Goal: Task Accomplishment & Management: Manage account settings

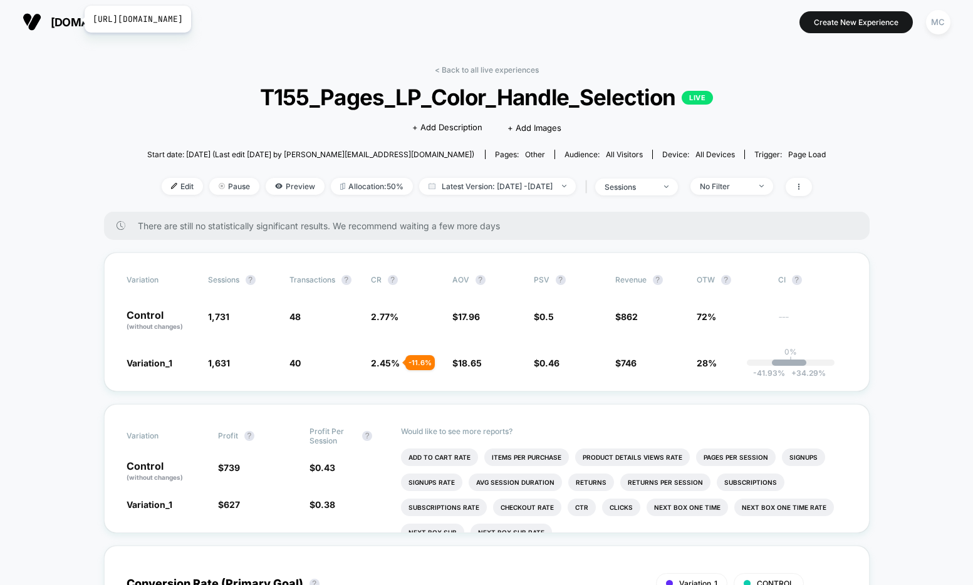
click at [76, 19] on span "[DOMAIN_NAME]" at bounding box center [96, 22] width 91 height 13
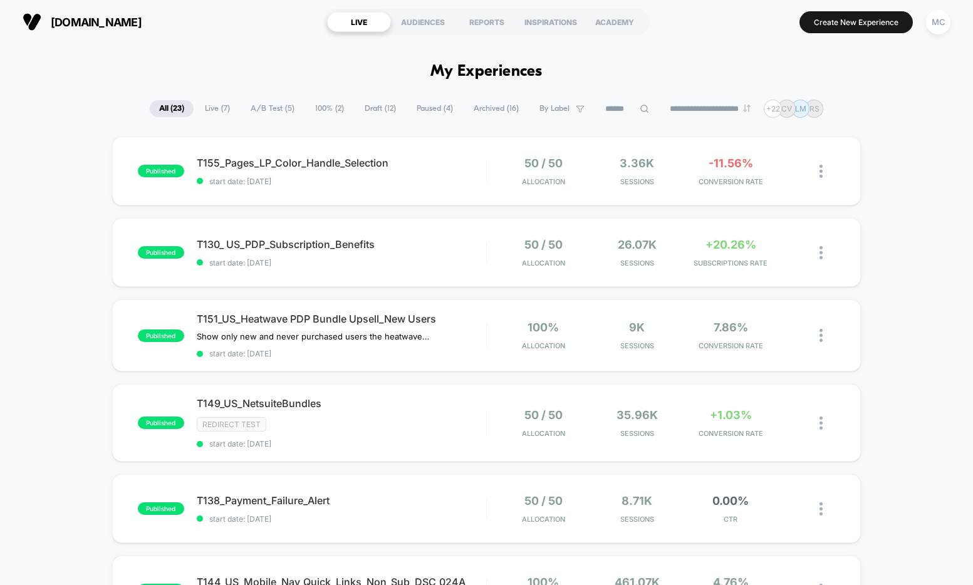
click at [384, 111] on span "Draft ( 12 )" at bounding box center [380, 108] width 50 height 17
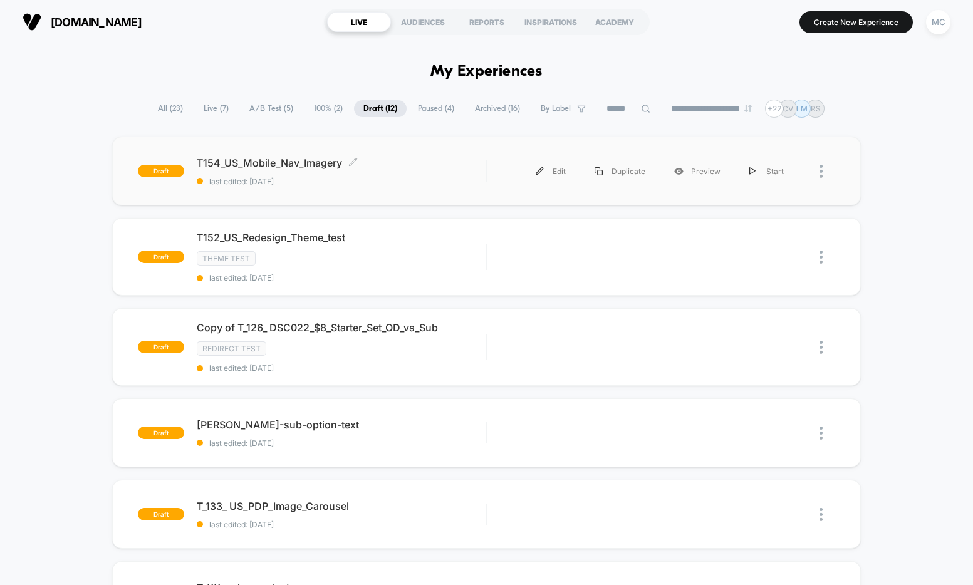
click at [449, 178] on span "last edited: [DATE]" at bounding box center [342, 181] width 290 height 9
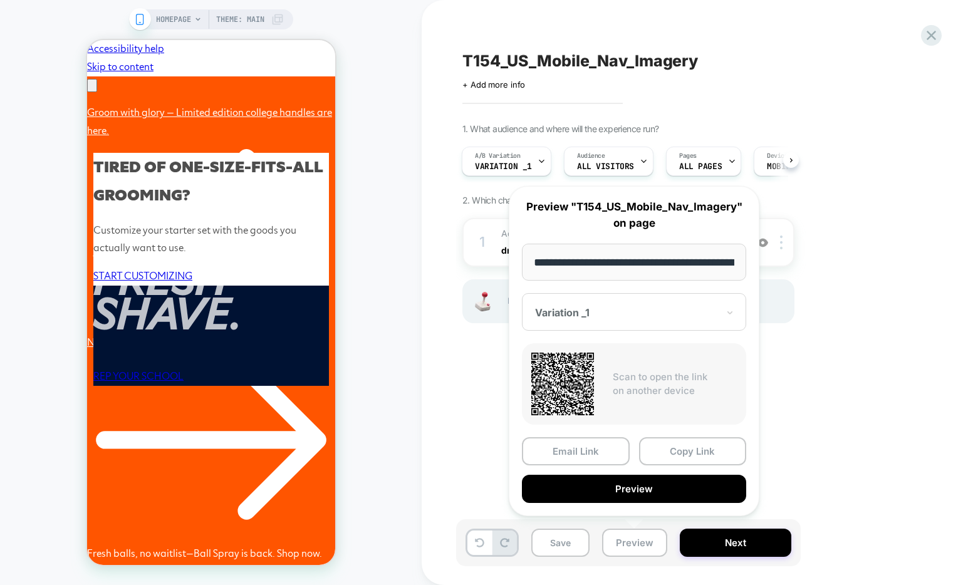
click at [916, 280] on div "1. What audience and where will the experience run? A/B Variation Variation _1 …" at bounding box center [692, 238] width 458 height 231
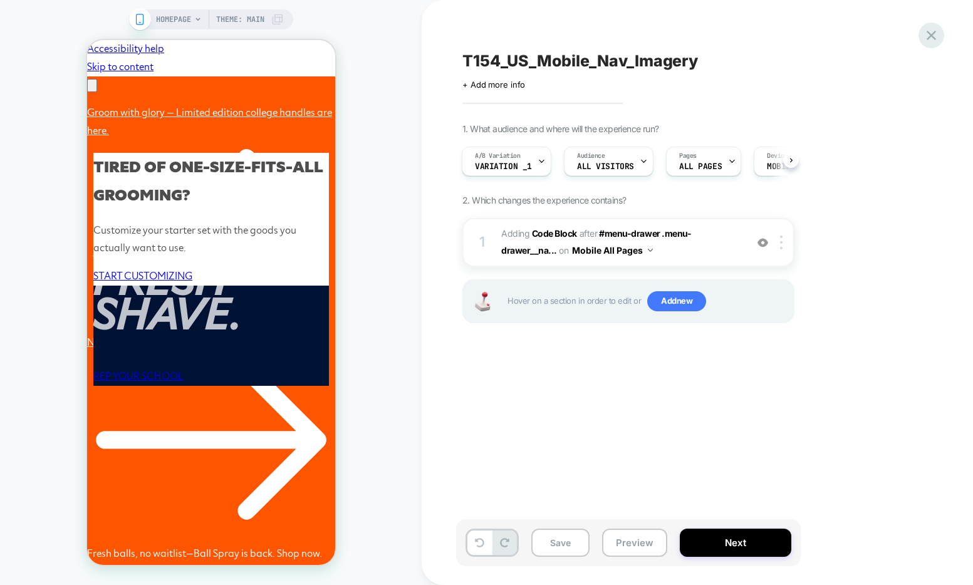
click at [925, 38] on icon at bounding box center [931, 35] width 17 height 17
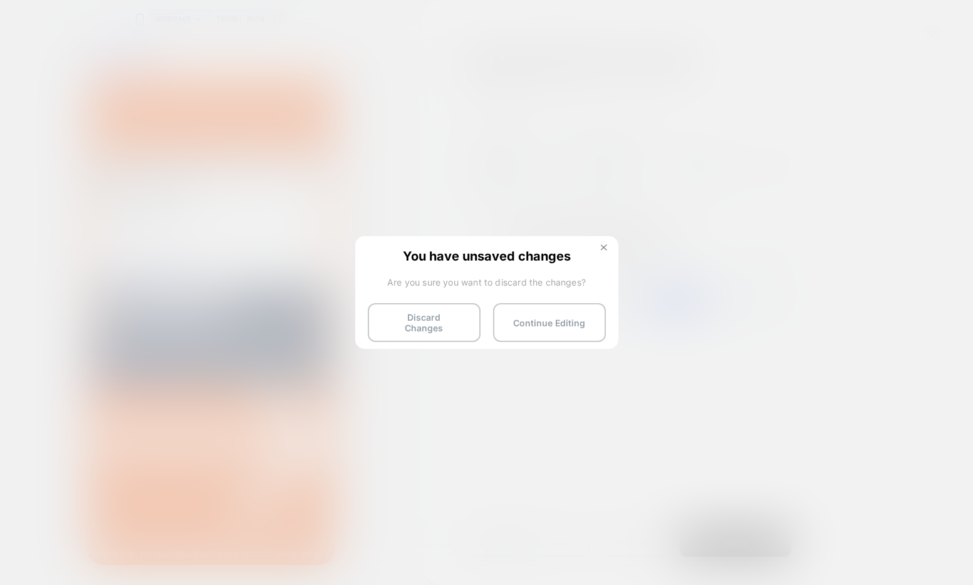
click at [607, 250] on button at bounding box center [604, 249] width 14 height 11
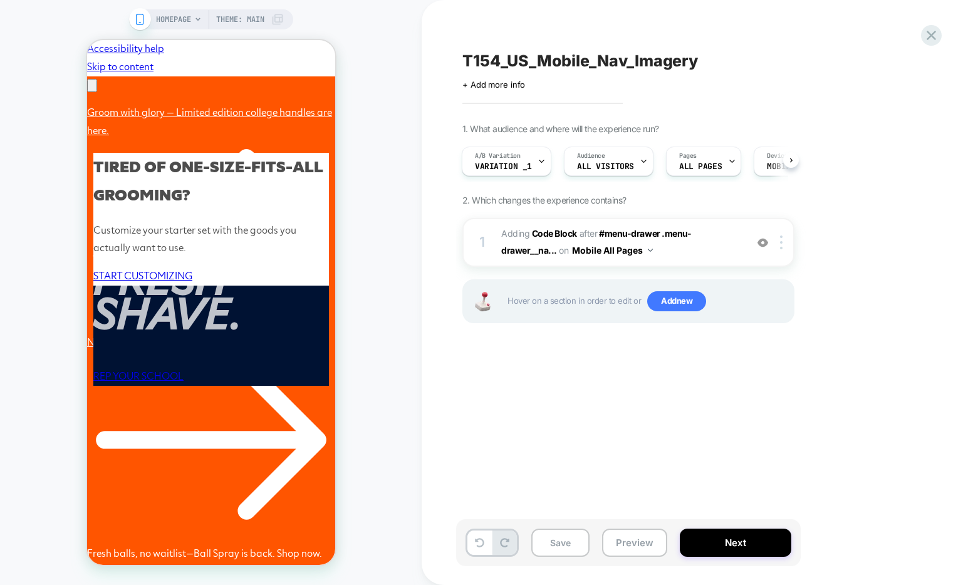
scroll to position [0, 194]
click at [934, 38] on icon at bounding box center [931, 35] width 9 height 9
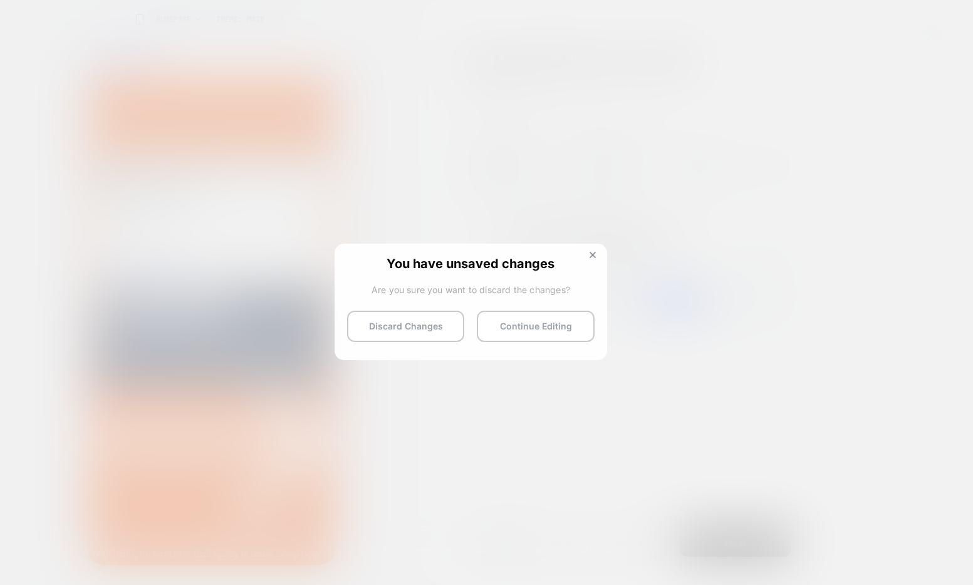
scroll to position [0, 389]
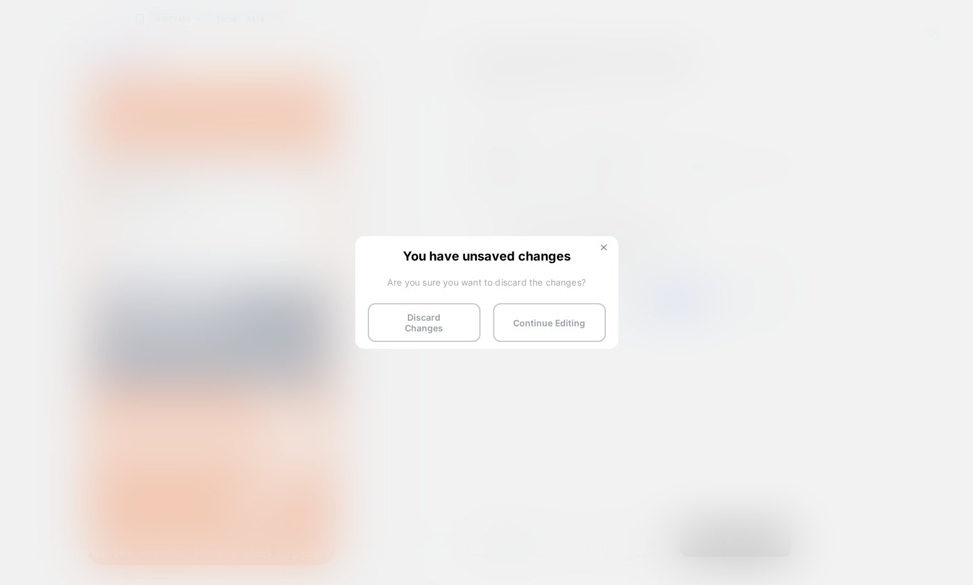
click at [604, 245] on img at bounding box center [604, 247] width 6 height 6
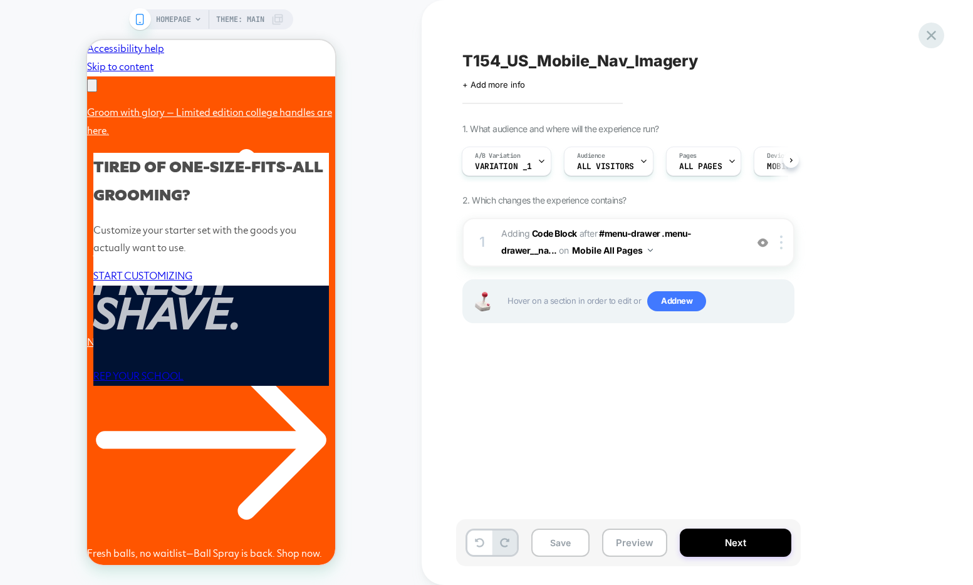
click at [934, 34] on icon at bounding box center [931, 35] width 17 height 17
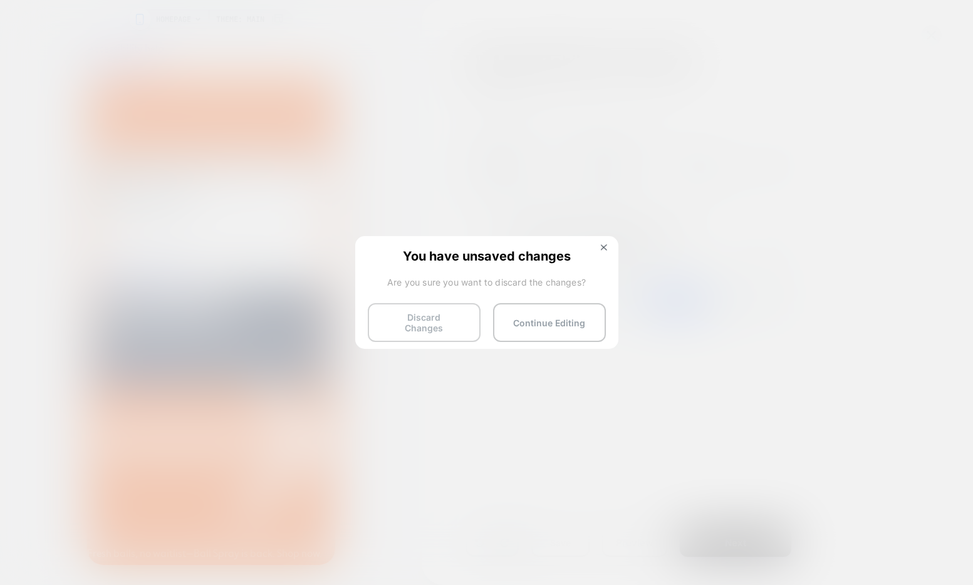
scroll to position [0, 0]
click at [451, 322] on button "Discard Changes" at bounding box center [424, 322] width 113 height 39
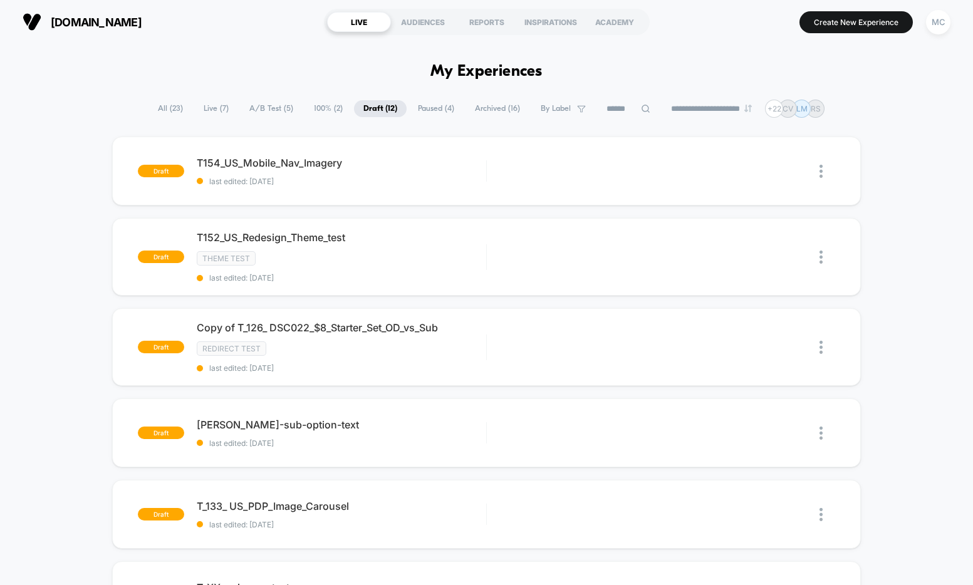
click at [207, 113] on span "Live ( 7 )" at bounding box center [216, 108] width 44 height 17
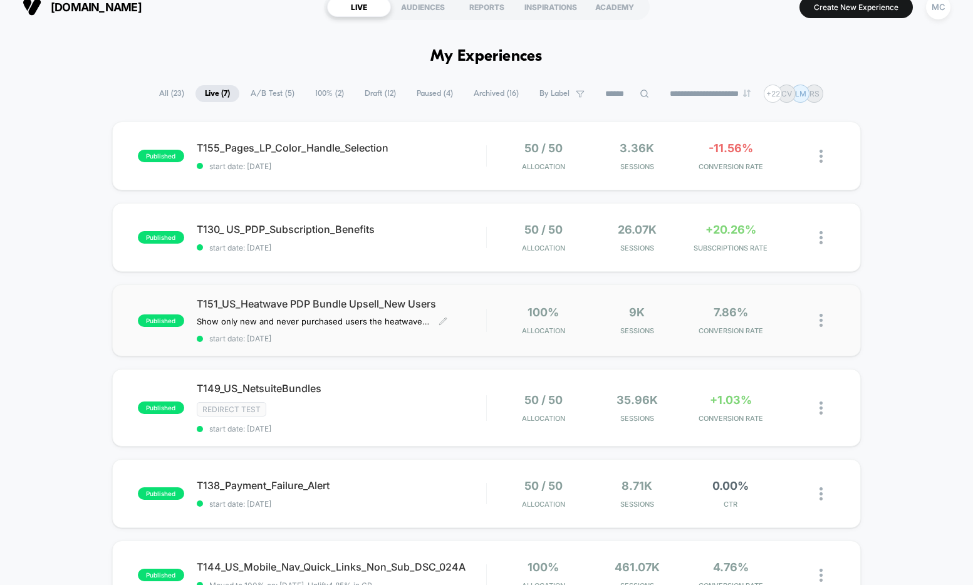
scroll to position [16, 0]
click at [353, 305] on span "T151_US_Heatwave PDP Bundle Upsell_New Users" at bounding box center [342, 303] width 290 height 13
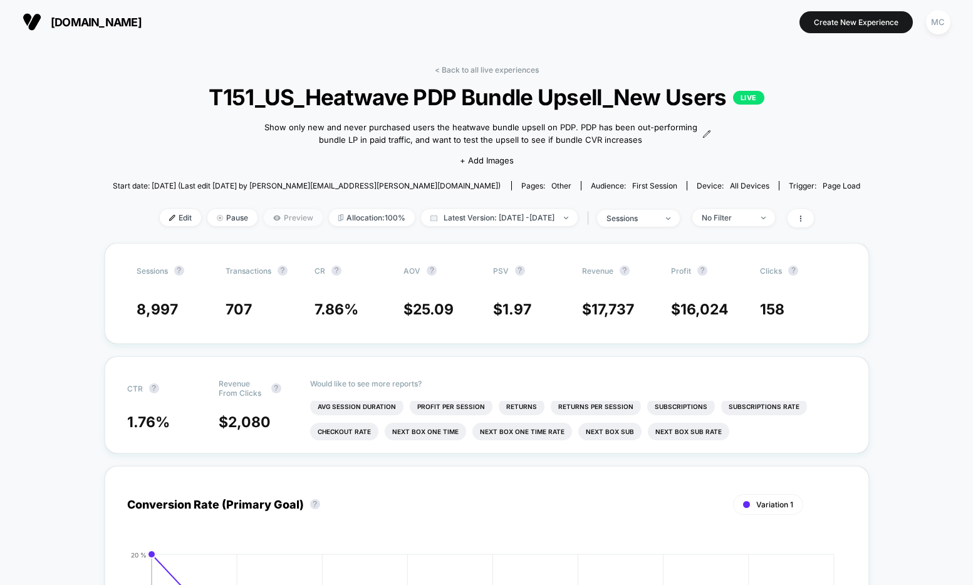
click at [274, 219] on span "Preview" at bounding box center [293, 217] width 59 height 17
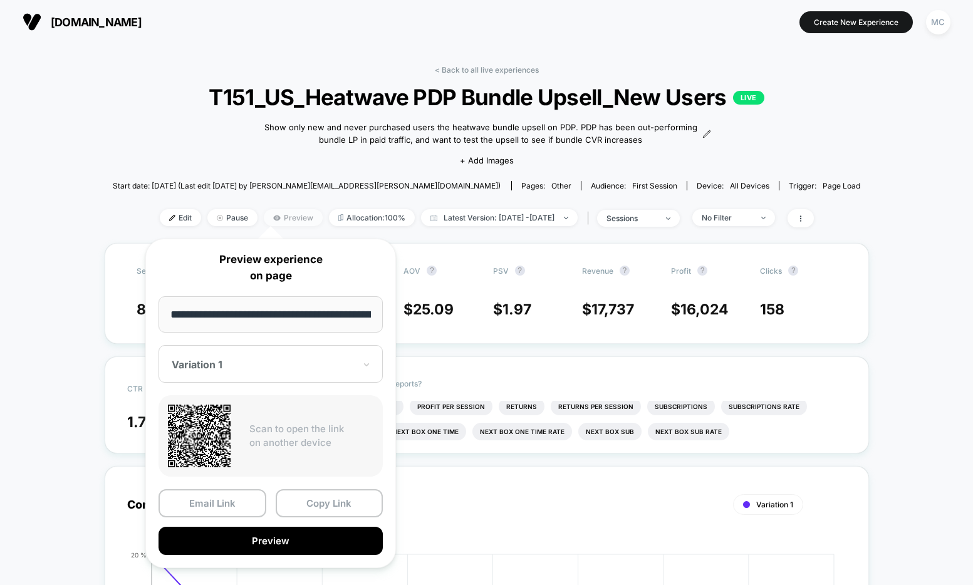
scroll to position [0, 152]
click at [274, 543] on button "Preview" at bounding box center [271, 542] width 224 height 28
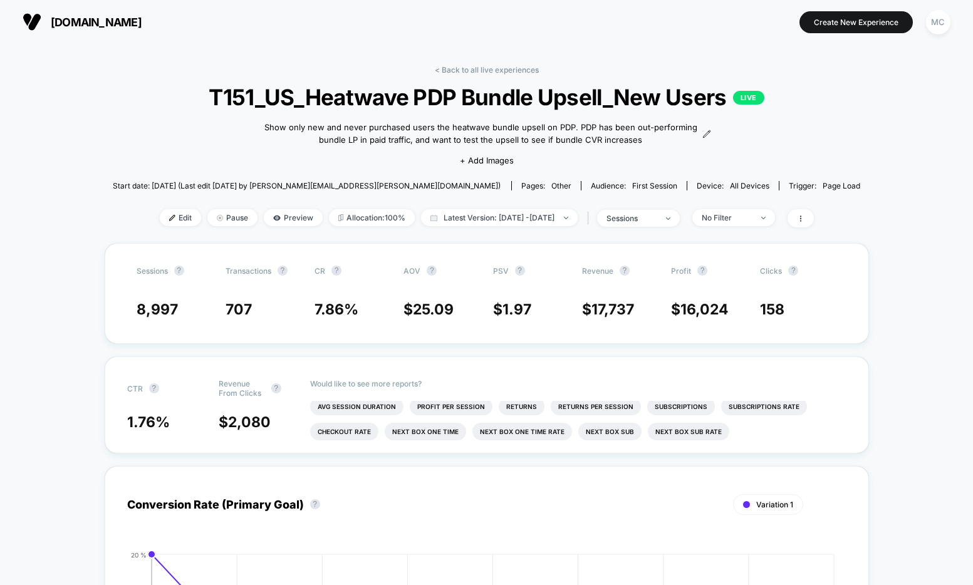
click at [486, 70] on link "< Back to all live experiences" at bounding box center [487, 69] width 104 height 9
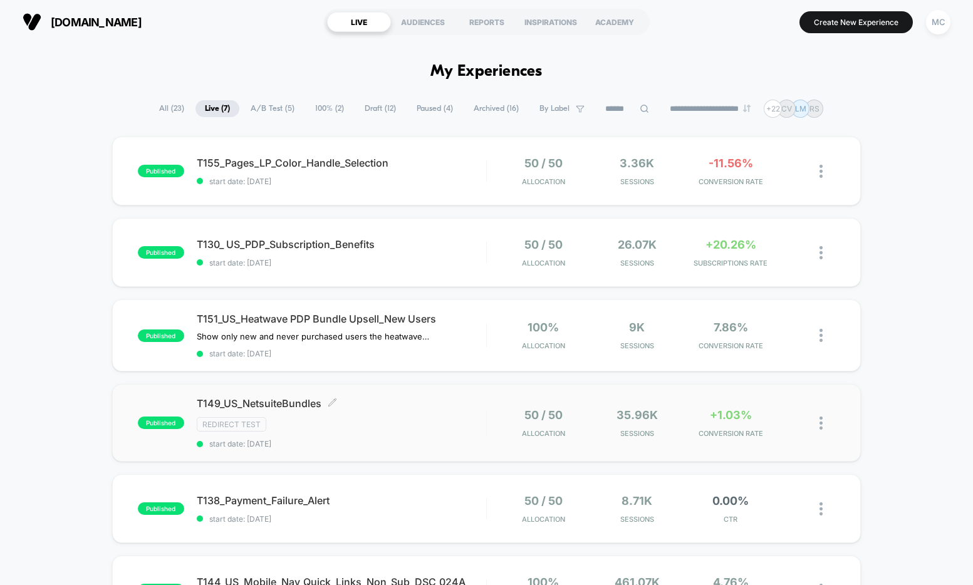
click at [379, 439] on div "T149_US_NetsuiteBundles Click to edit experience details Click to edit experien…" at bounding box center [342, 422] width 290 height 51
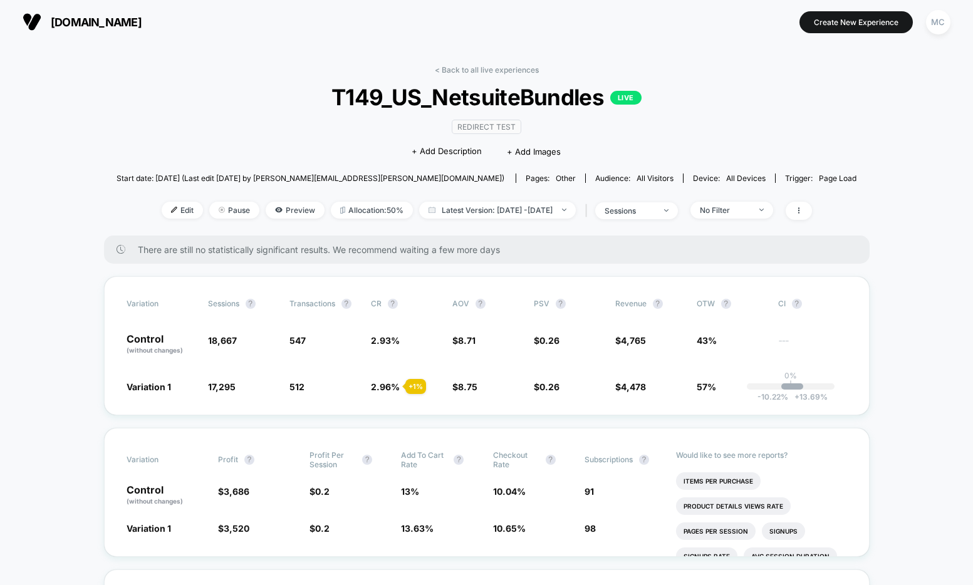
drag, startPoint x: 921, startPoint y: 318, endPoint x: 904, endPoint y: 308, distance: 18.8
click at [474, 70] on link "< Back to all live experiences" at bounding box center [487, 69] width 104 height 9
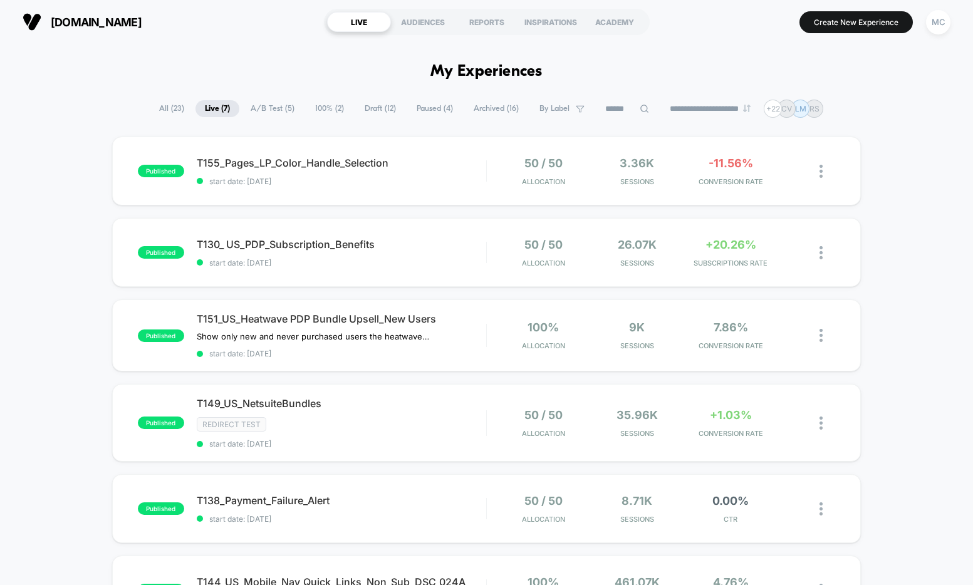
click at [894, 250] on div "published T155_Pages_LP_Color_Handle_Selection start date: [DATE] 50 / 50 Alloc…" at bounding box center [486, 455] width 973 height 636
click at [945, 239] on div "published T155_Pages_LP_Color_Handle_Selection start date: [DATE] 50 / 50 Alloc…" at bounding box center [486, 455] width 973 height 636
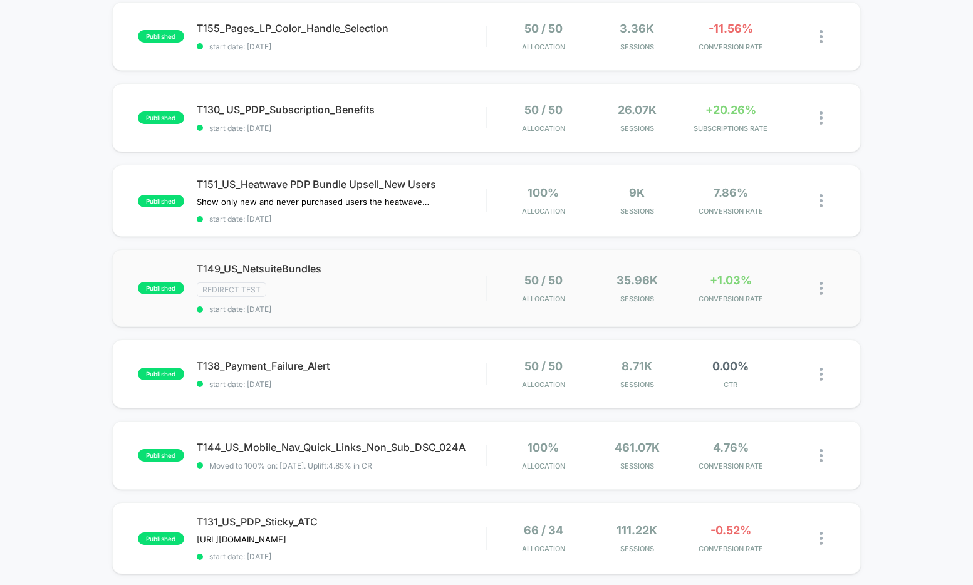
scroll to position [277, 0]
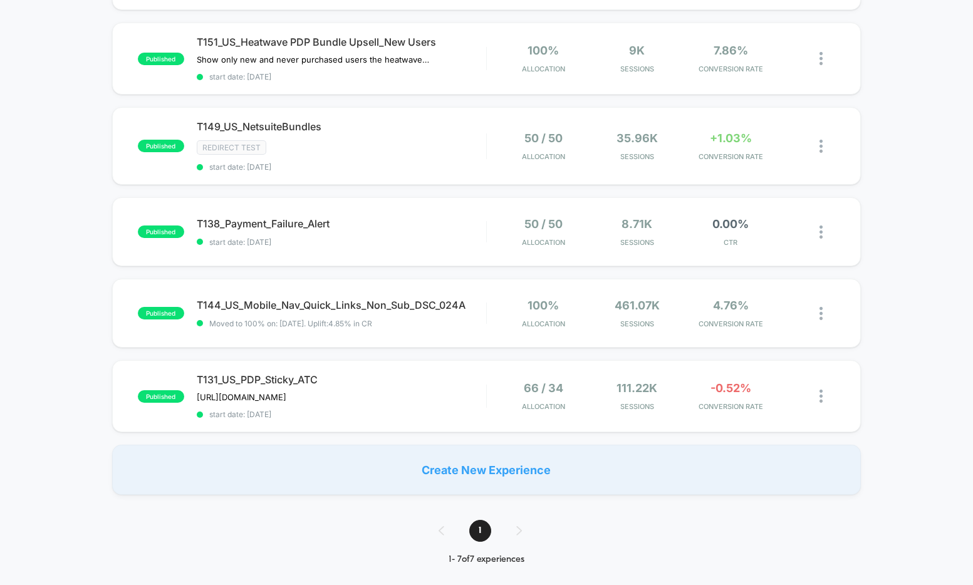
click at [890, 332] on div "published T155_Pages_LP_Color_Handle_Selection start date: [DATE] 50 / 50 Alloc…" at bounding box center [486, 178] width 973 height 636
click at [895, 253] on div "published T155_Pages_LP_Color_Handle_Selection start date: [DATE] 50 / 50 Alloc…" at bounding box center [486, 178] width 973 height 636
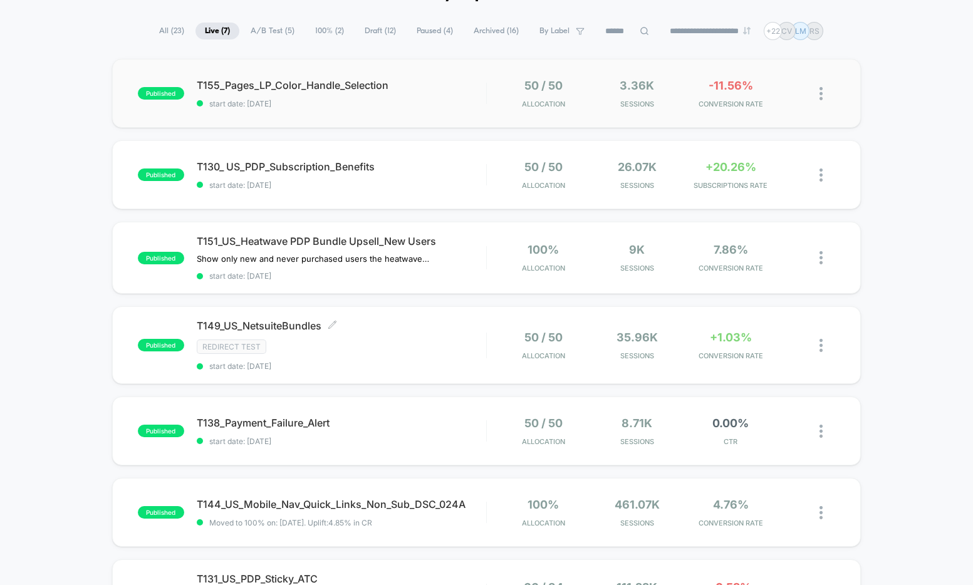
scroll to position [0, 0]
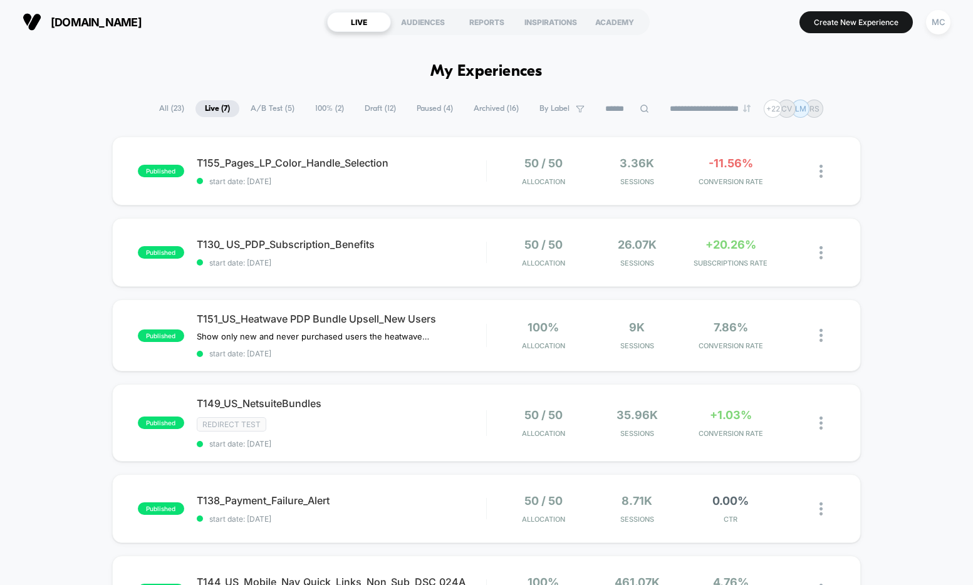
click at [56, 191] on div "published T155_Pages_LP_Color_Handle_Selection start date: [DATE] 50 / 50 Alloc…" at bounding box center [486, 455] width 973 height 636
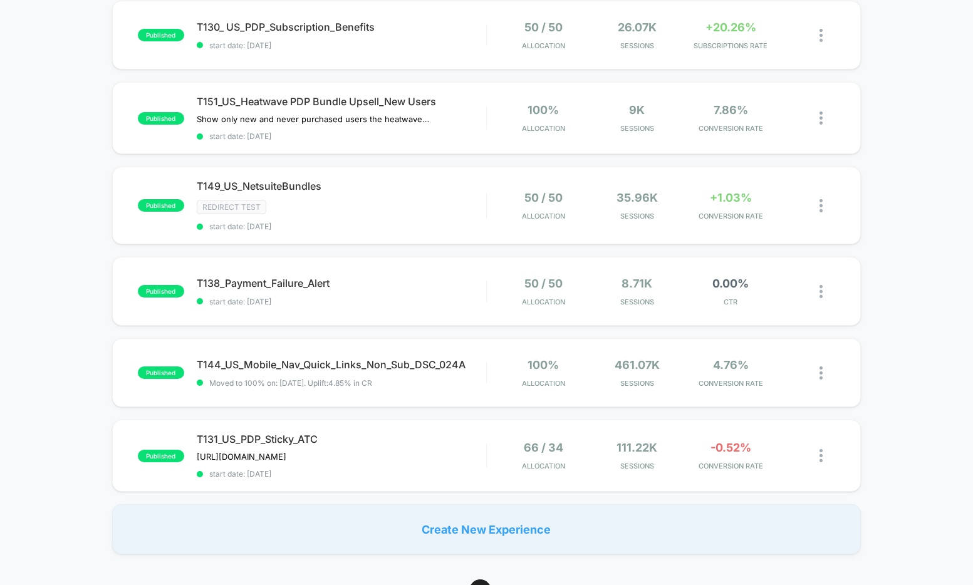
scroll to position [271, 0]
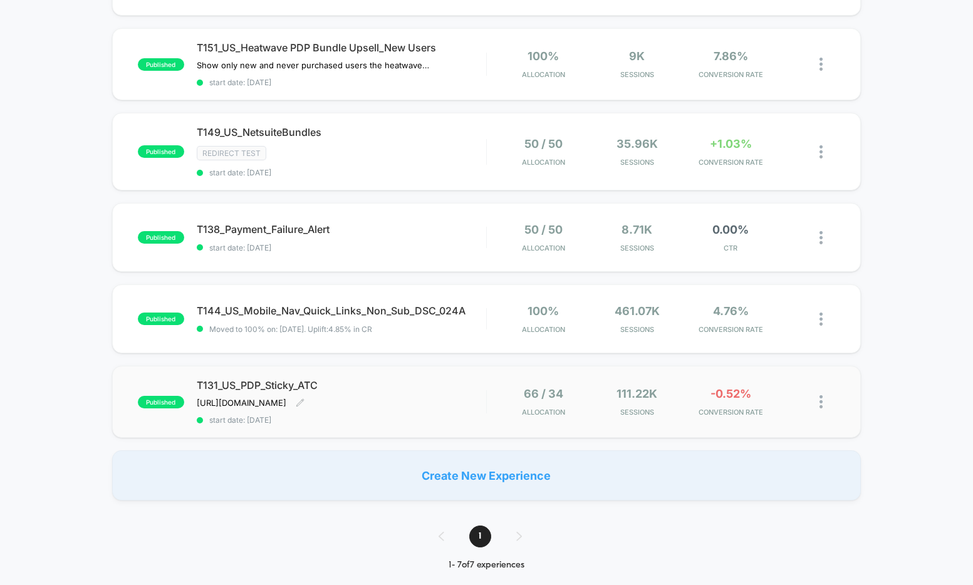
click at [467, 388] on span "T131_US_PDP_Sticky_ATC" at bounding box center [342, 385] width 290 height 13
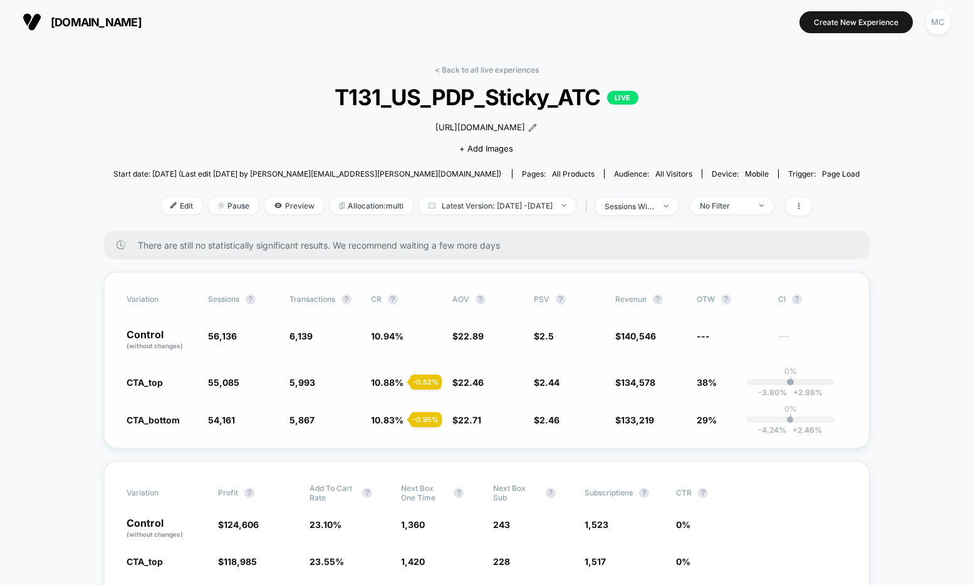
scroll to position [110, 0]
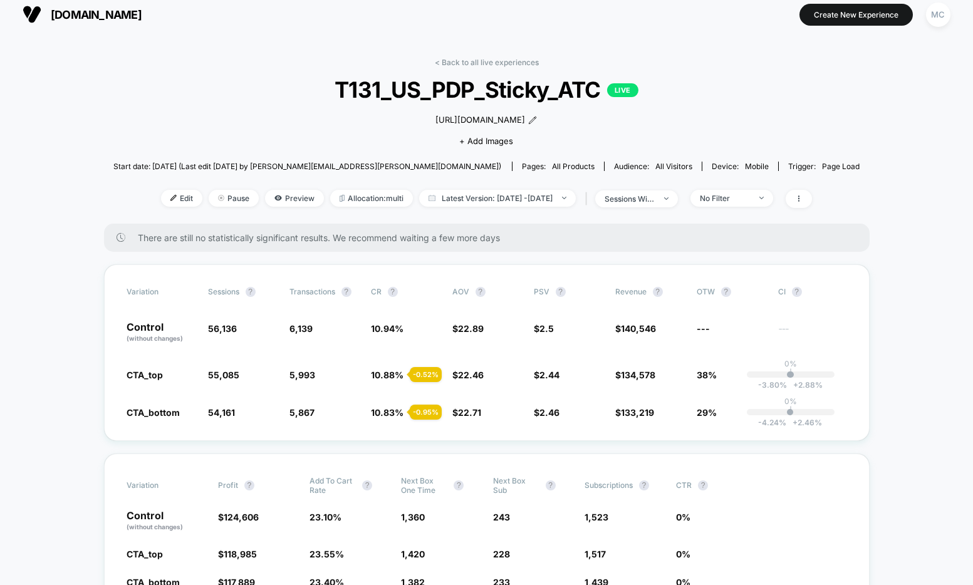
scroll to position [0, 0]
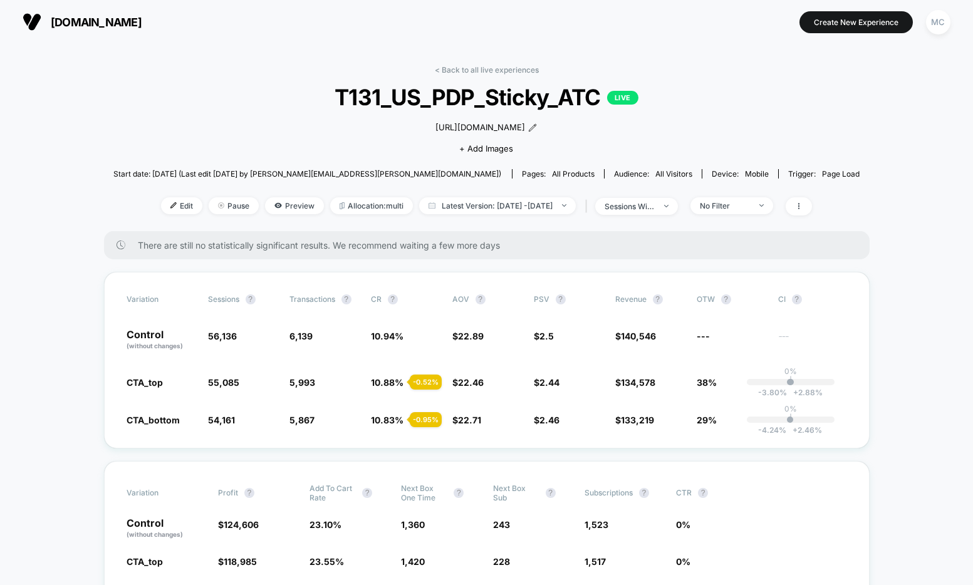
click at [144, 131] on div "< Back to all live experiences T131_US_PDP_Sticky_ATC LIVE [URL][DOMAIN_NAME] C…" at bounding box center [486, 148] width 747 height 166
click at [455, 68] on link "< Back to all live experiences" at bounding box center [487, 69] width 104 height 9
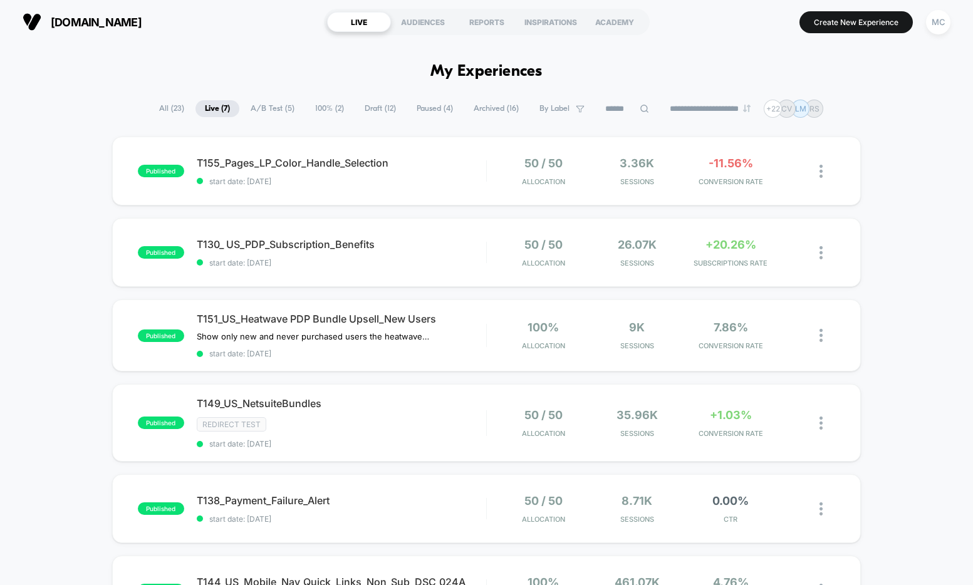
click at [880, 349] on div "published T155_Pages_LP_Color_Handle_Selection start date: [DATE] 50 / 50 Alloc…" at bounding box center [486, 455] width 973 height 636
click at [894, 336] on div "published T155_Pages_LP_Color_Handle_Selection start date: [DATE] 50 / 50 Alloc…" at bounding box center [486, 455] width 973 height 636
click at [364, 325] on span "T151_US_Heatwave PDP Bundle Upsell_New Users" at bounding box center [342, 319] width 290 height 13
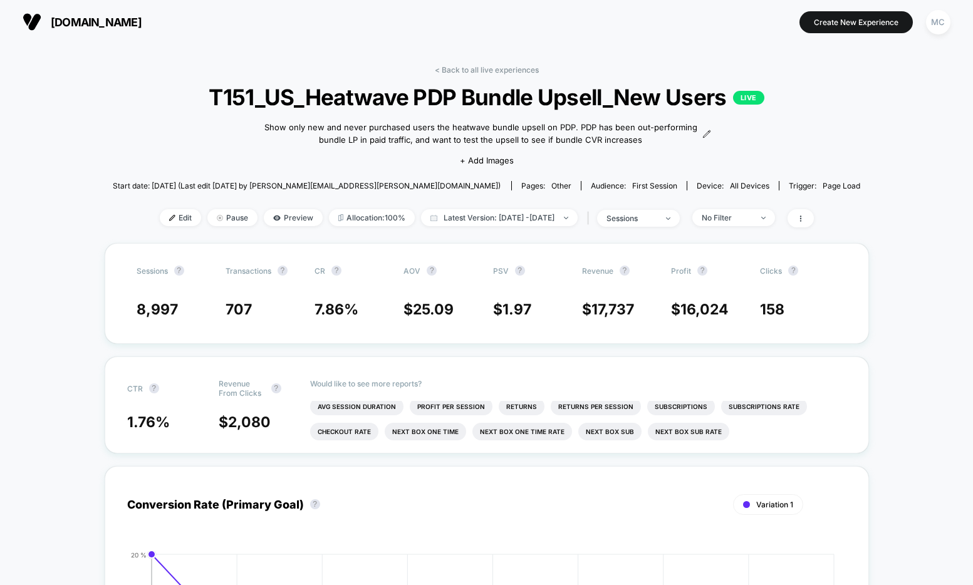
drag, startPoint x: 884, startPoint y: 158, endPoint x: 857, endPoint y: 159, distance: 26.4
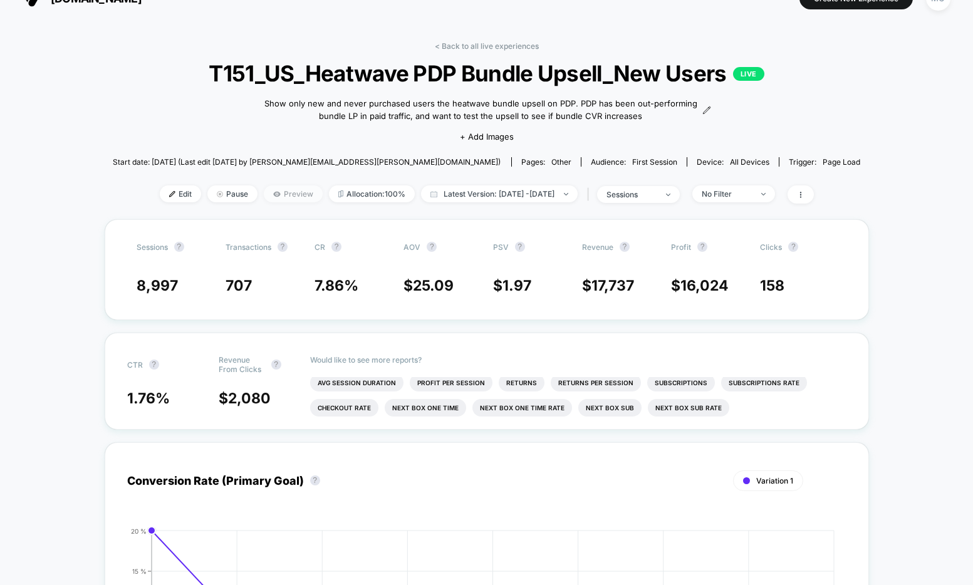
click at [264, 191] on span "Preview" at bounding box center [293, 194] width 59 height 17
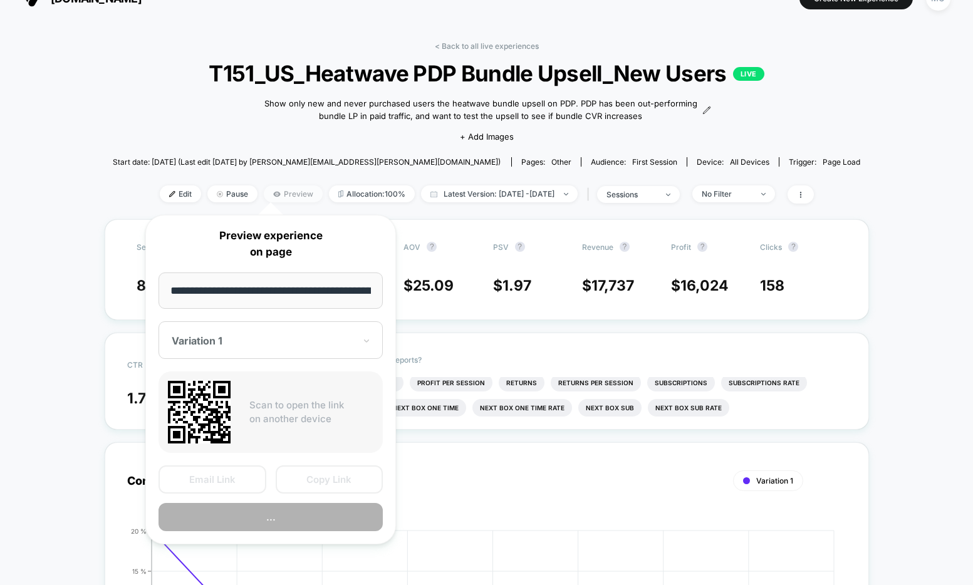
scroll to position [0, 152]
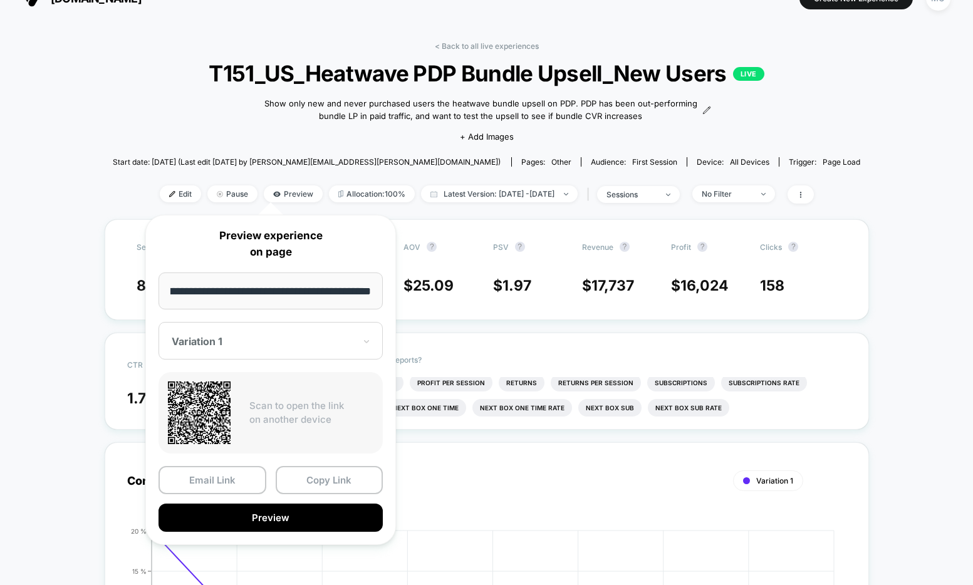
click at [326, 295] on input "**********" at bounding box center [271, 291] width 224 height 37
click at [326, 294] on input "**********" at bounding box center [271, 291] width 224 height 37
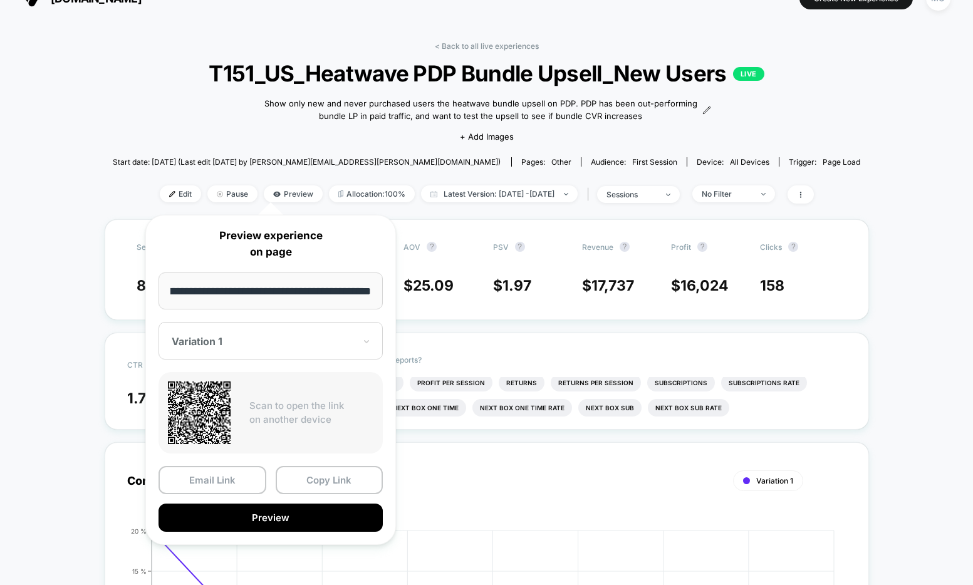
click at [327, 295] on input "**********" at bounding box center [271, 291] width 224 height 37
click at [326, 295] on input "**********" at bounding box center [271, 291] width 224 height 37
click at [326, 294] on input "**********" at bounding box center [271, 291] width 224 height 37
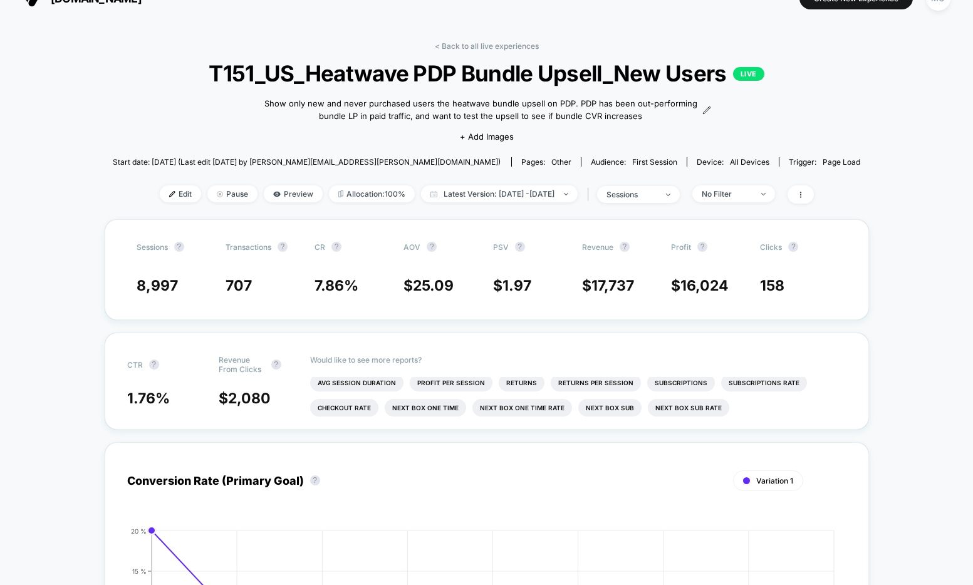
click at [501, 48] on link "< Back to all live experiences" at bounding box center [487, 45] width 104 height 9
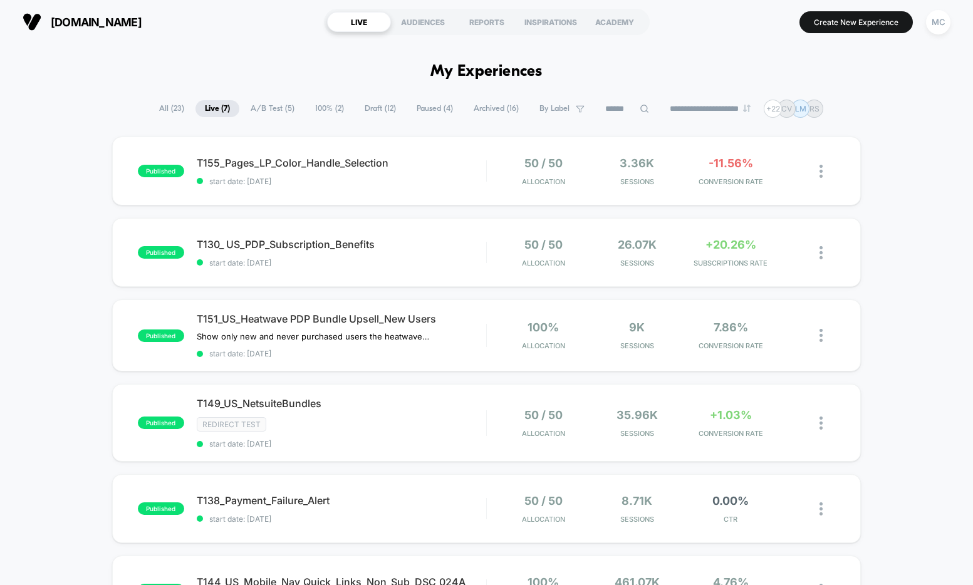
click at [918, 268] on div "published T155_Pages_LP_Color_Handle_Selection start date: [DATE] 50 / 50 Alloc…" at bounding box center [486, 455] width 973 height 636
click at [917, 269] on div "published T155_Pages_LP_Color_Handle_Selection start date: [DATE] 50 / 50 Alloc…" at bounding box center [486, 455] width 973 height 636
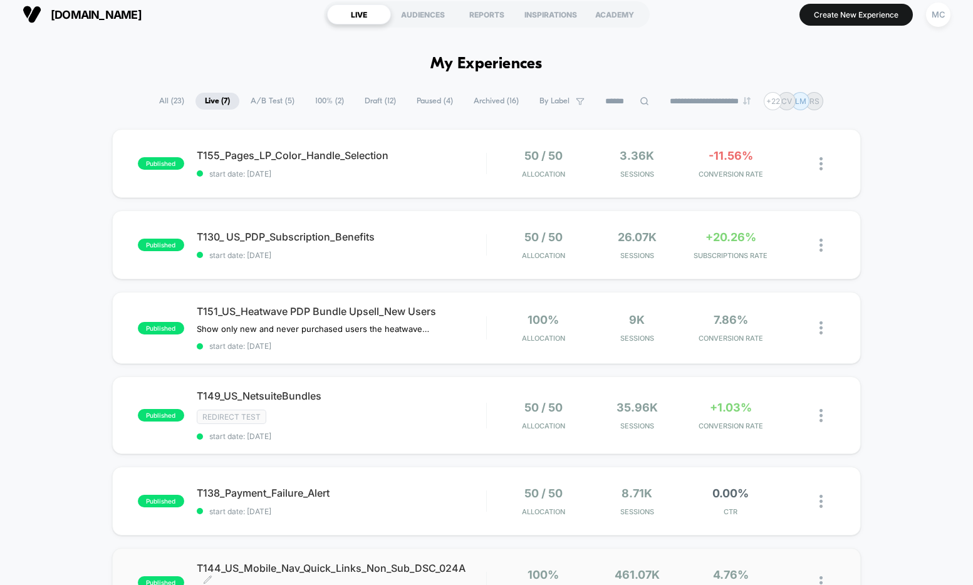
scroll to position [17, 0]
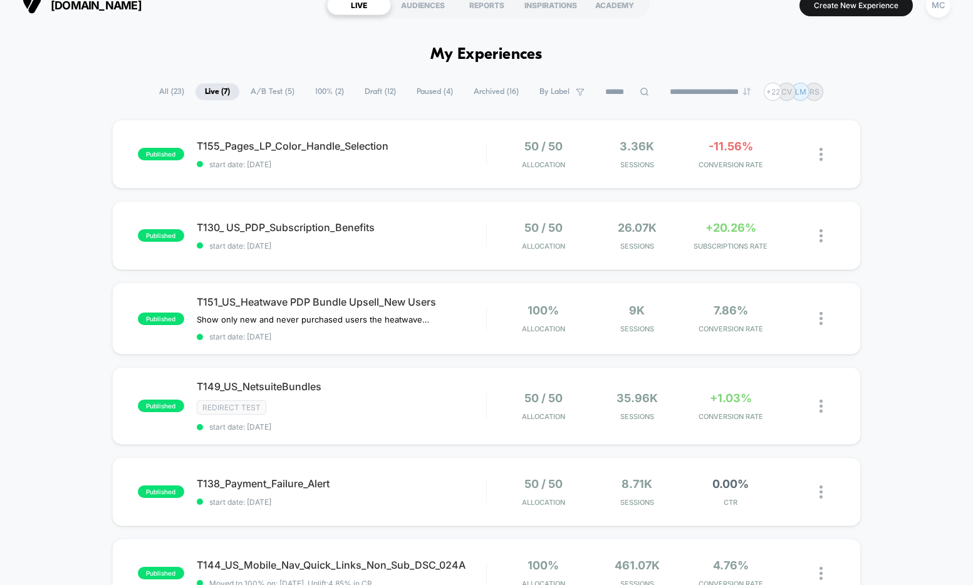
click at [928, 290] on div "published T155_Pages_LP_Color_Handle_Selection start date: [DATE] 50 / 50 Alloc…" at bounding box center [486, 438] width 973 height 636
click at [921, 313] on div "published T155_Pages_LP_Color_Handle_Selection start date: [DATE] 50 / 50 Alloc…" at bounding box center [486, 438] width 973 height 636
click at [46, 299] on div "published T155_Pages_LP_Color_Handle_Selection start date: [DATE] 50 / 50 Alloc…" at bounding box center [486, 438] width 973 height 636
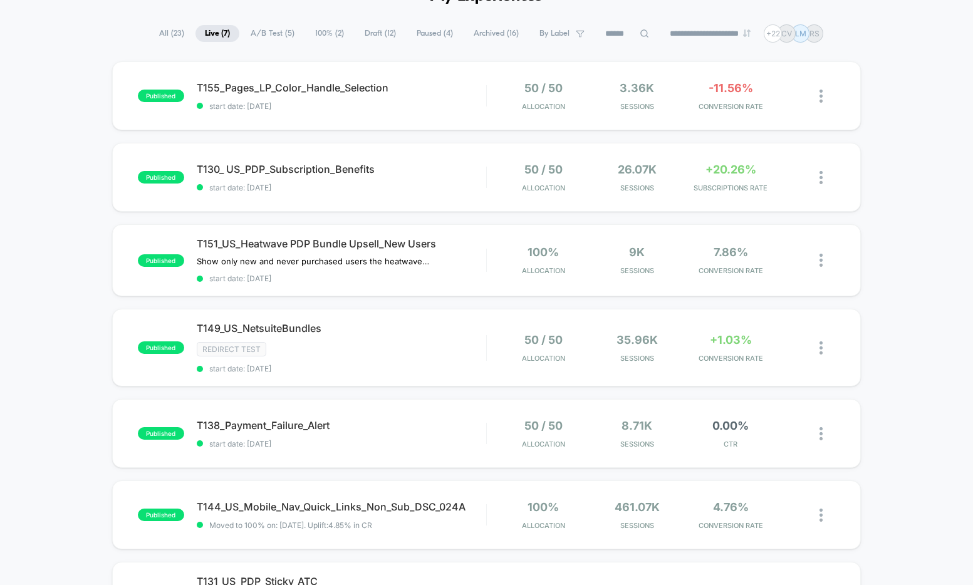
scroll to position [140, 0]
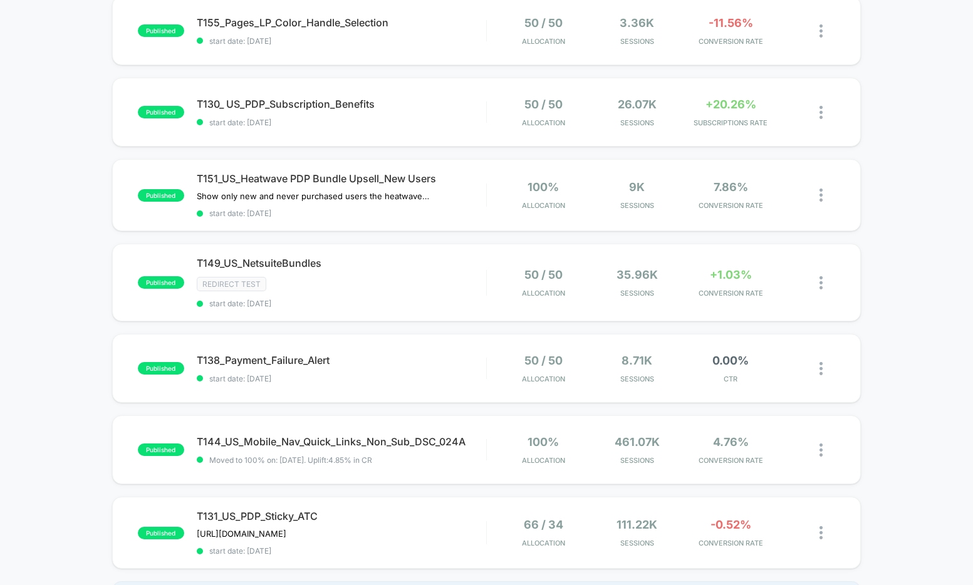
click at [60, 291] on div "published T155_Pages_LP_Color_Handle_Selection start date: [DATE] 50 / 50 Alloc…" at bounding box center [486, 314] width 973 height 636
click at [936, 301] on div "published T155_Pages_LP_Color_Handle_Selection start date: [DATE] 50 / 50 Alloc…" at bounding box center [486, 314] width 973 height 636
click at [85, 244] on div "published T155_Pages_LP_Color_Handle_Selection start date: [DATE] 50 / 50 Alloc…" at bounding box center [486, 314] width 973 height 636
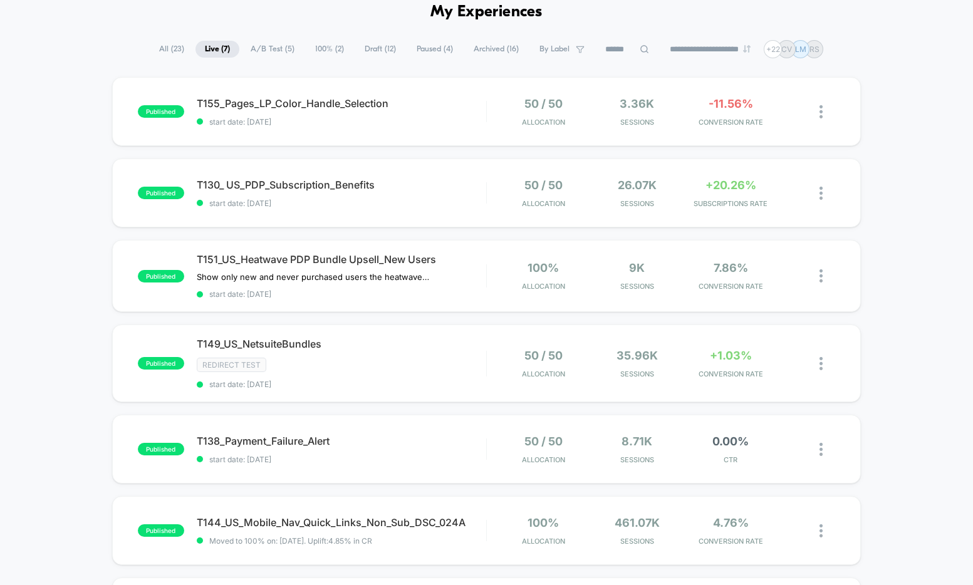
scroll to position [0, 0]
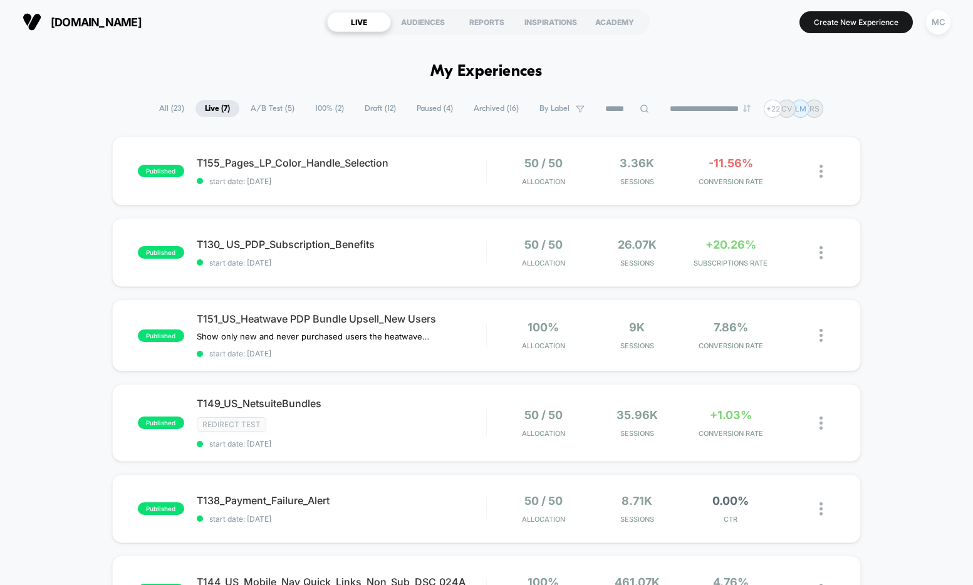
click at [22, 288] on div "published T155_Pages_LP_Color_Handle_Selection start date: [DATE] 50 / 50 Alloc…" at bounding box center [486, 455] width 973 height 636
click at [459, 177] on span "start date: [DATE]" at bounding box center [342, 181] width 290 height 9
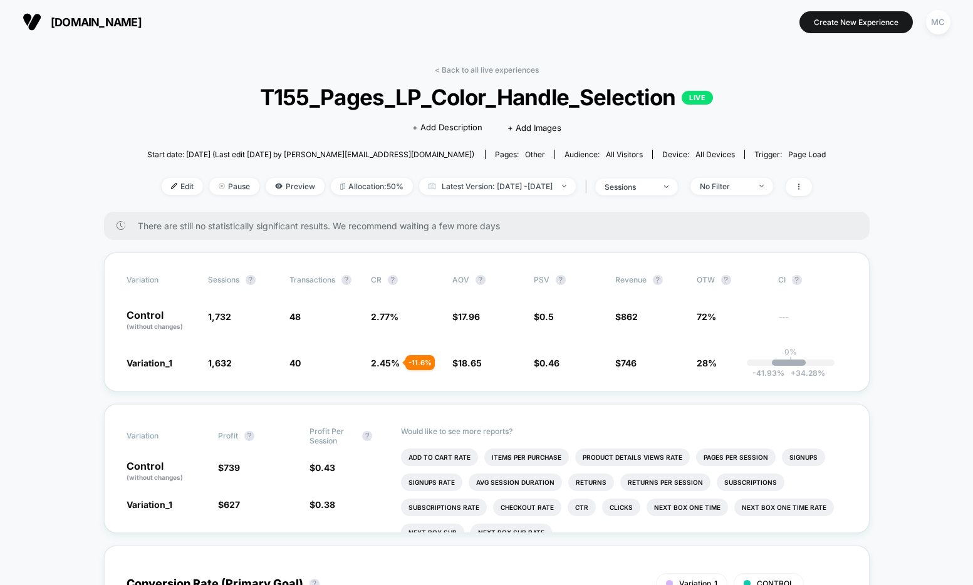
click at [394, 105] on span "T155_Pages_LP_Color_Handle_Selection LIVE" at bounding box center [486, 97] width 611 height 26
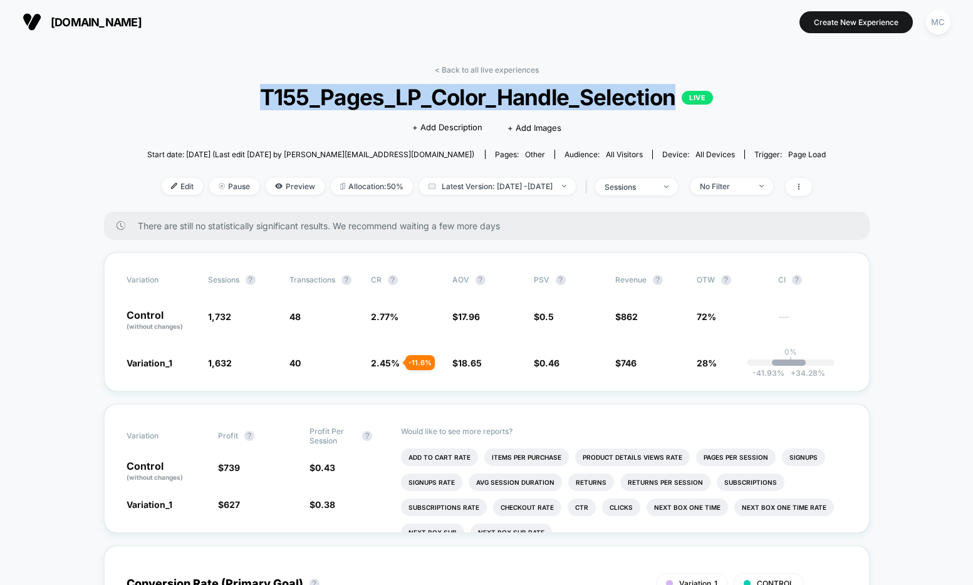
click at [394, 105] on span "T155_Pages_LP_Color_Handle_Selection LIVE" at bounding box center [486, 97] width 611 height 26
copy span "T155_Pages_LP_Color_Handle_Selection"
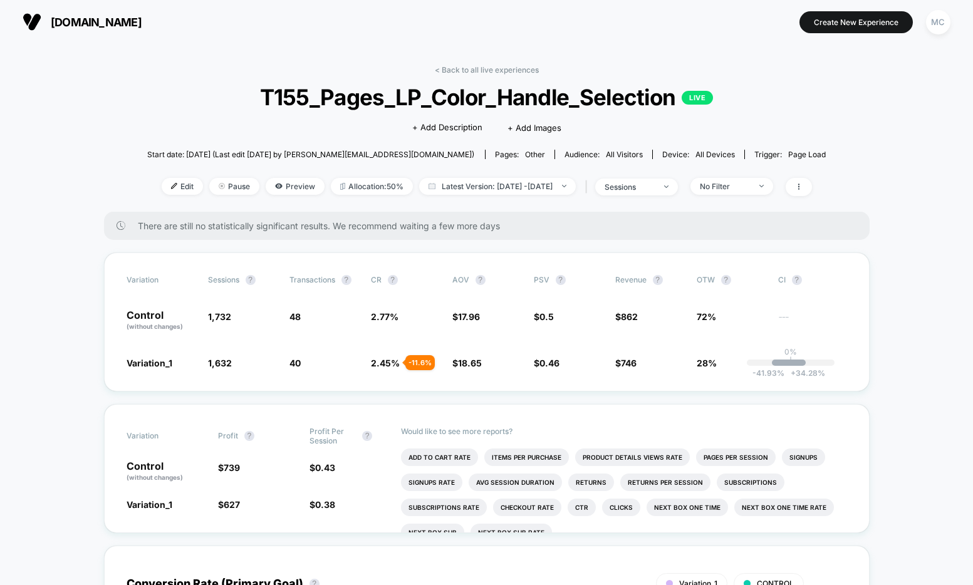
click at [474, 65] on link "< Back to all live experiences" at bounding box center [487, 69] width 104 height 9
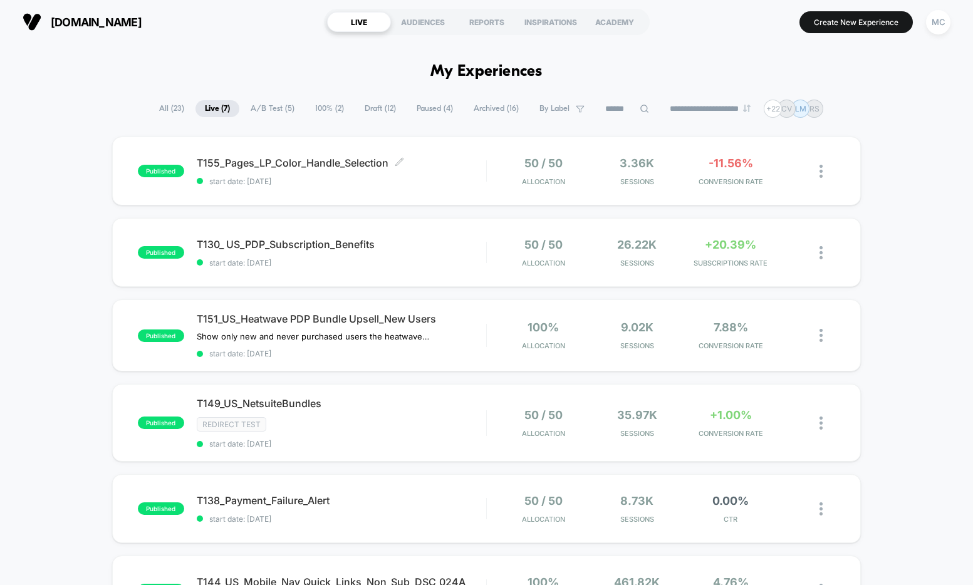
click at [445, 170] on div "T155_Pages_LP_Color_Handle_Selection Click to edit experience details Click to …" at bounding box center [342, 171] width 290 height 29
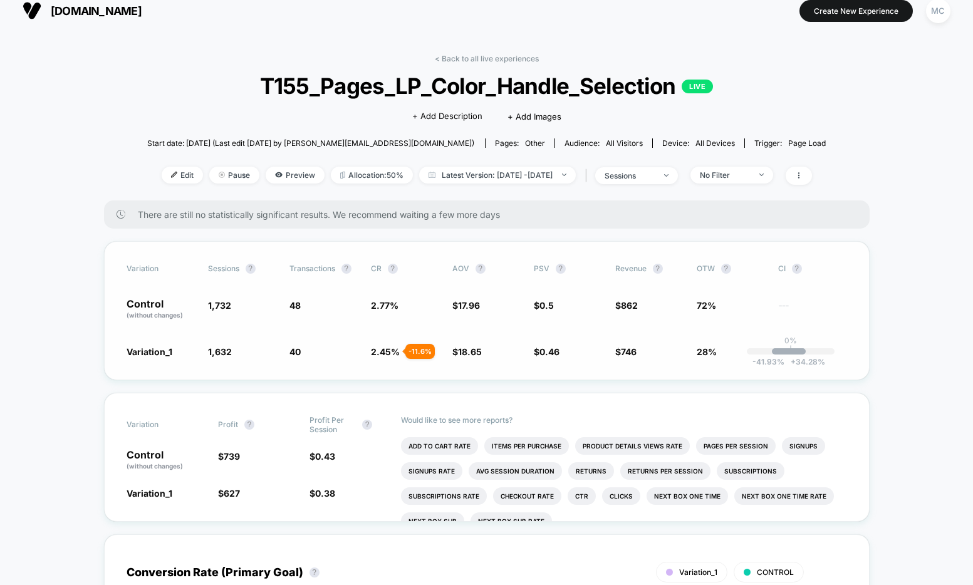
scroll to position [22, 0]
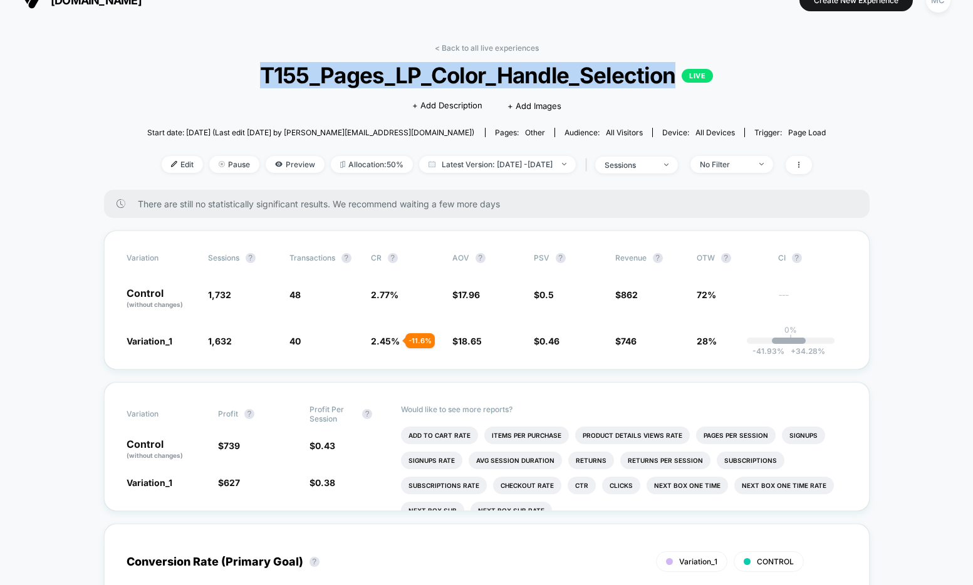
drag, startPoint x: 260, startPoint y: 79, endPoint x: 672, endPoint y: 75, distance: 412.4
click at [672, 75] on span "T155_Pages_LP_Color_Handle_Selection LIVE" at bounding box center [486, 75] width 611 height 26
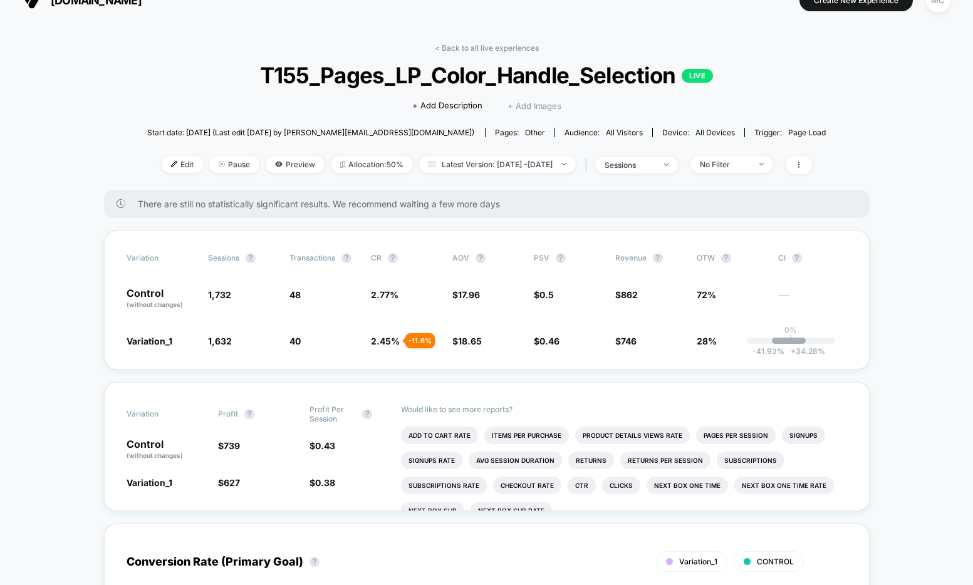
click at [539, 103] on span "+ Add Images" at bounding box center [535, 106] width 54 height 10
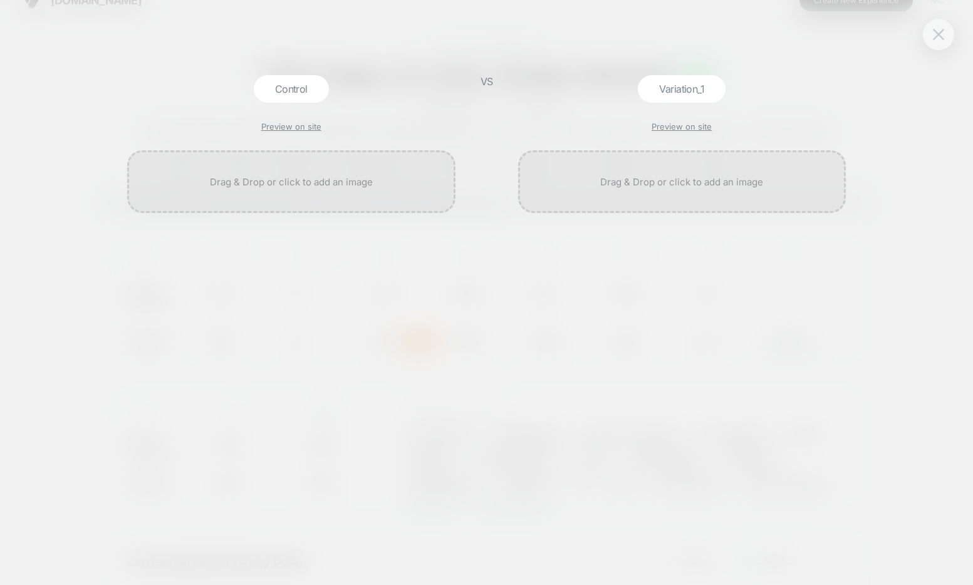
click at [948, 43] on div at bounding box center [938, 34] width 31 height 31
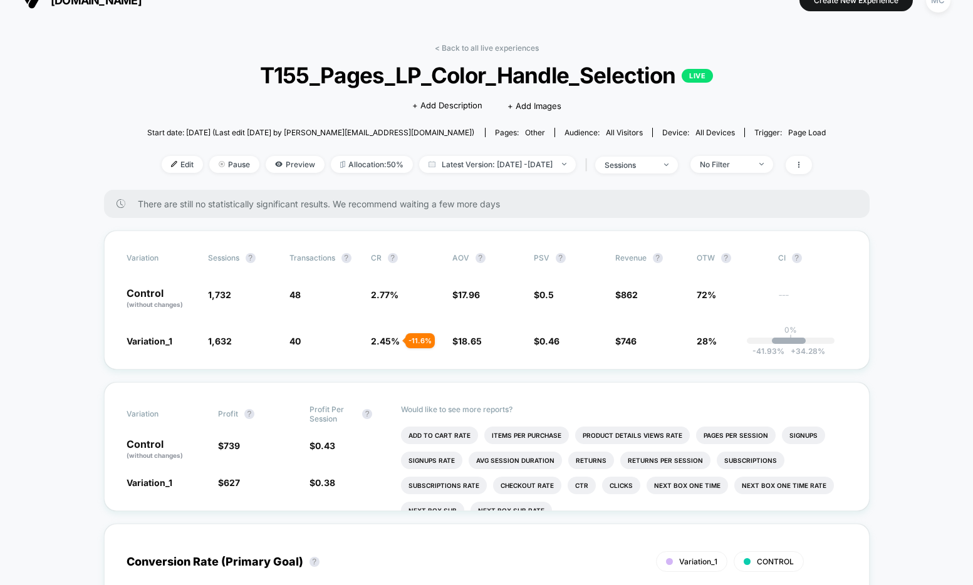
drag, startPoint x: 933, startPoint y: 90, endPoint x: 911, endPoint y: 93, distance: 21.5
click at [467, 110] on span "+ Add Description" at bounding box center [447, 106] width 70 height 13
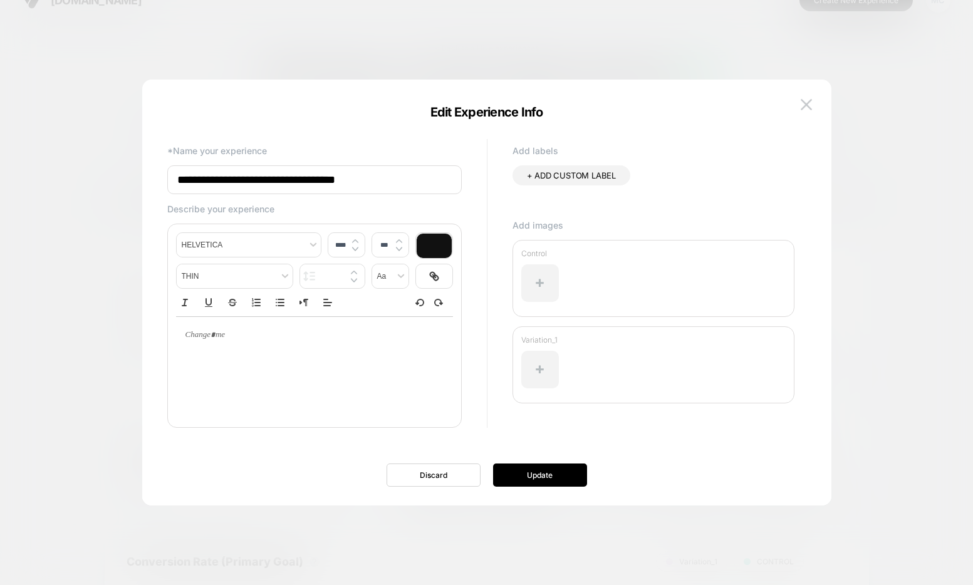
click at [924, 177] on div at bounding box center [486, 292] width 973 height 585
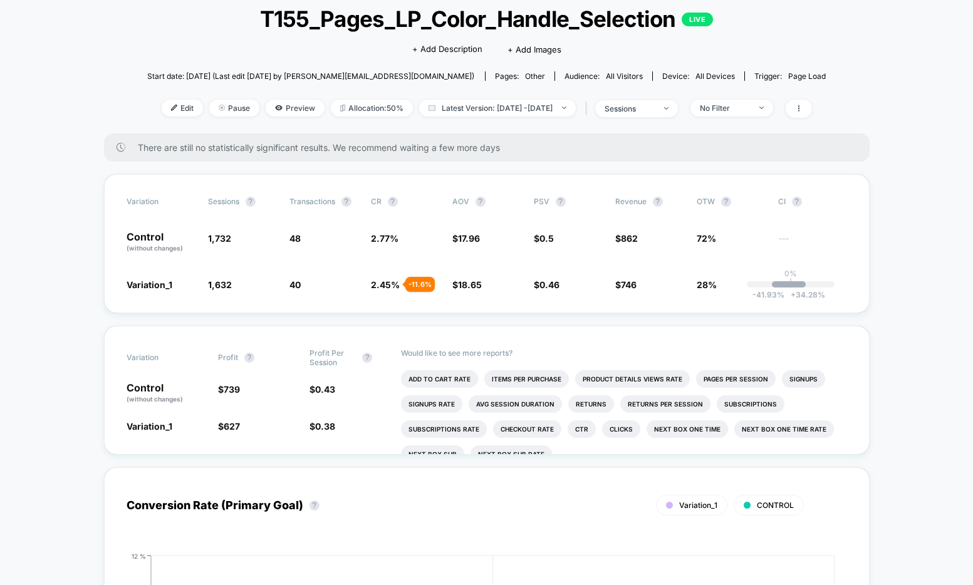
scroll to position [88, 0]
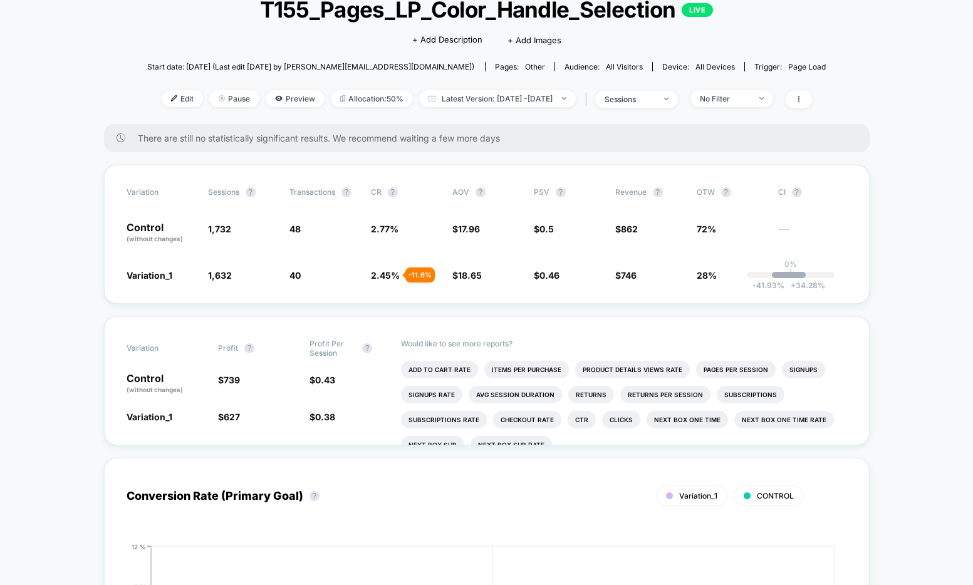
click at [293, 283] on div "Variation Sessions ? Transactions ? CR ? AOV ? PSV ? Revenue ? OTW ? CI ? Contr…" at bounding box center [487, 234] width 766 height 139
drag, startPoint x: 342, startPoint y: 296, endPoint x: 311, endPoint y: 288, distance: 32.4
click at [341, 295] on div "Variation Sessions ? Transactions ? CR ? AOV ? PSV ? Revenue ? OTW ? CI ? Contr…" at bounding box center [487, 234] width 766 height 139
click at [296, 278] on span "40" at bounding box center [295, 275] width 11 height 11
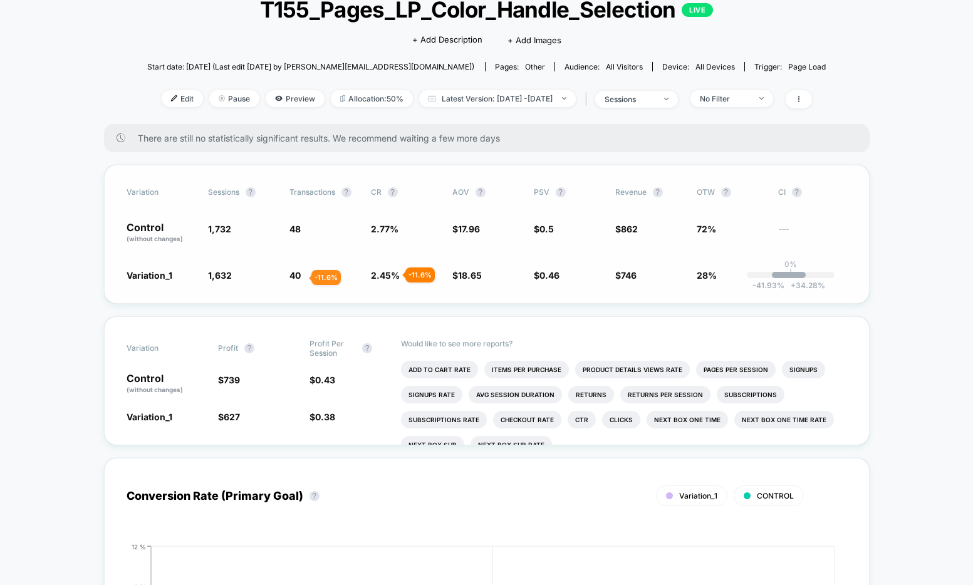
click at [296, 278] on span "40" at bounding box center [295, 275] width 11 height 11
click at [678, 296] on div "Variation Sessions ? Transactions ? CR ? AOV ? PSV ? Revenue ? OTW ? CI ? Contr…" at bounding box center [487, 234] width 766 height 139
click at [321, 278] on span "40 - 11.6 %" at bounding box center [324, 275] width 69 height 13
drag, startPoint x: 128, startPoint y: 228, endPoint x: 201, endPoint y: 244, distance: 74.0
click at [173, 237] on p "Control (without changes)" at bounding box center [161, 232] width 69 height 21
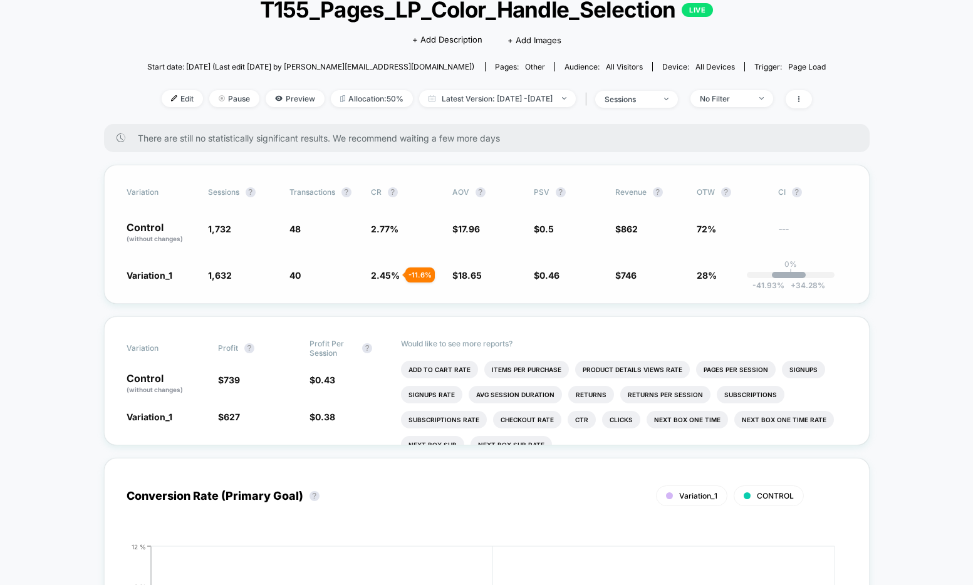
drag, startPoint x: 243, startPoint y: 246, endPoint x: 315, endPoint y: 245, distance: 72.1
click at [273, 243] on div "Variation Sessions ? Transactions ? CR ? AOV ? PSV ? Revenue ? OTW ? CI ? Contr…" at bounding box center [487, 234] width 766 height 139
drag, startPoint x: 909, startPoint y: 264, endPoint x: 865, endPoint y: 269, distance: 44.2
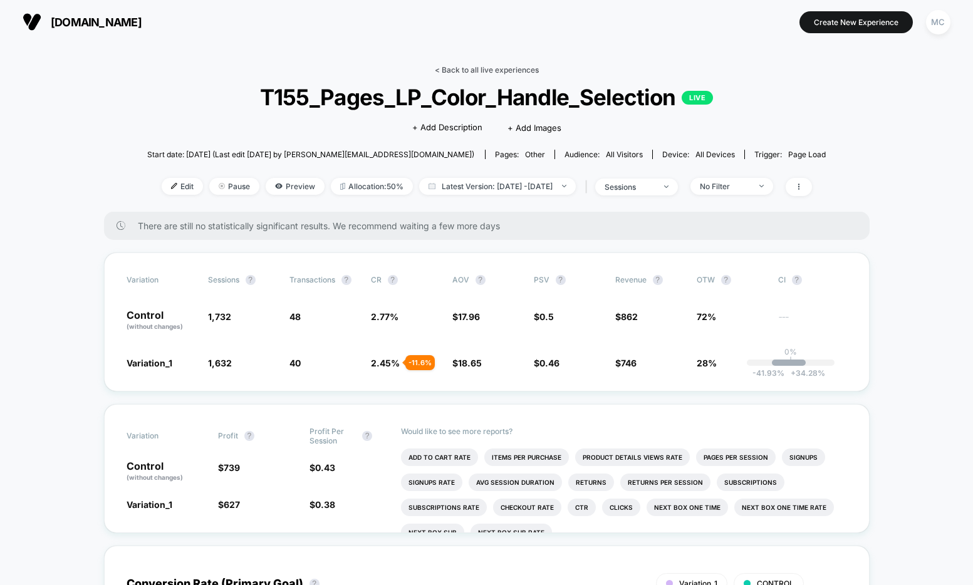
click at [493, 67] on link "< Back to all live experiences" at bounding box center [487, 69] width 104 height 9
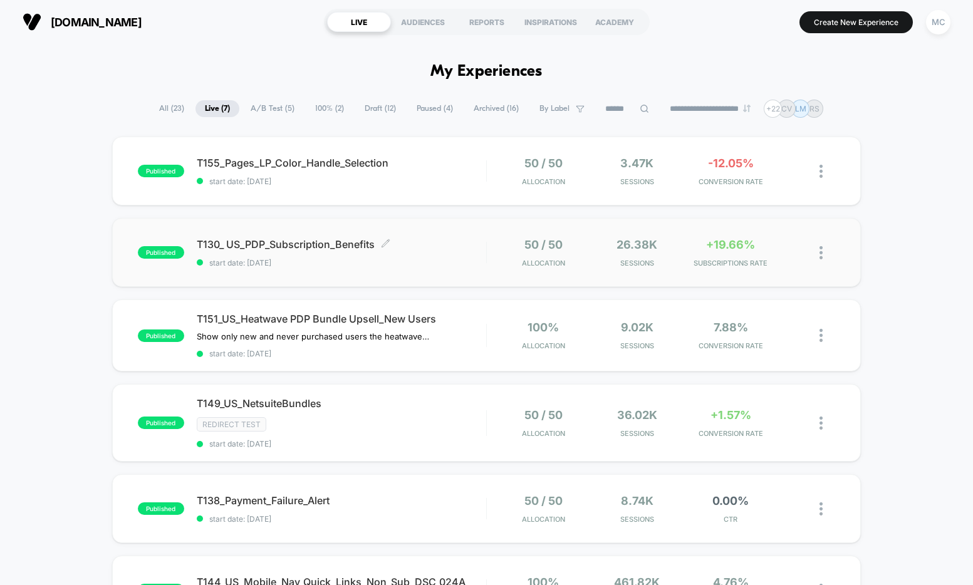
click at [434, 251] on div "T130_ US_PDP_Subscription_Benefits Click to edit experience details Click to ed…" at bounding box center [342, 252] width 290 height 29
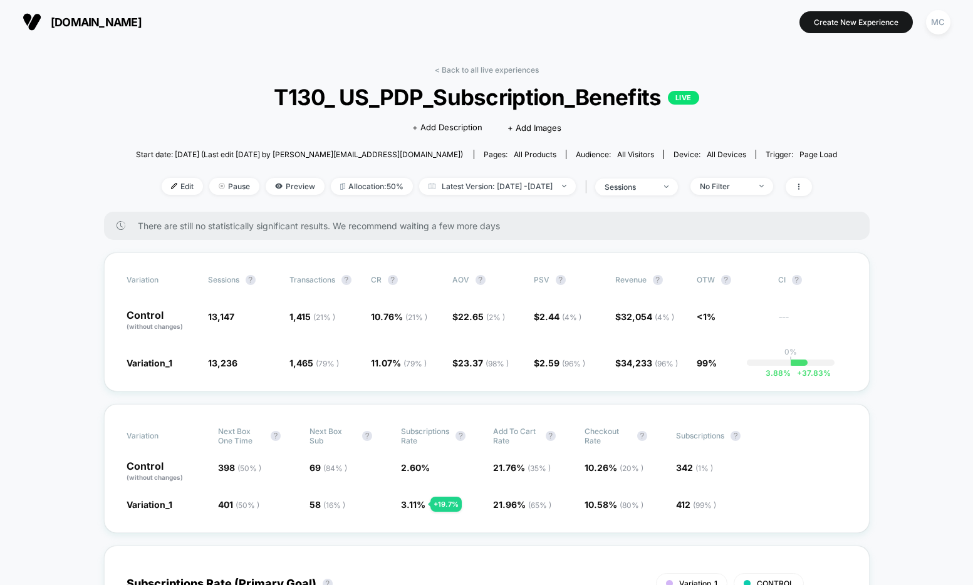
click at [191, 128] on div "< Back to all live experiences T130_ US_PDP_Subscription_Benefits LIVE Click to…" at bounding box center [487, 138] width 702 height 147
click at [221, 189] on span "Pause" at bounding box center [234, 186] width 50 height 17
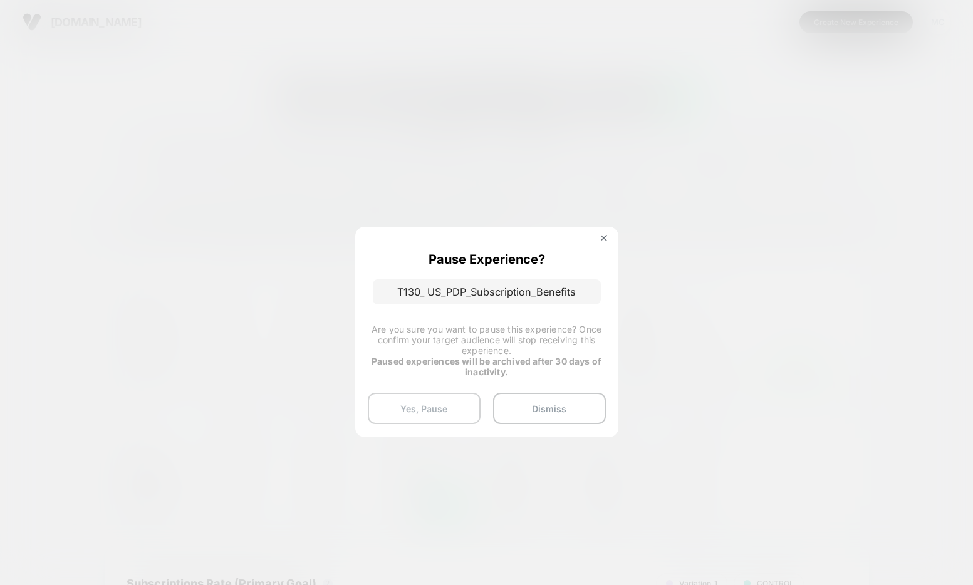
click at [418, 410] on button "Yes, Pause" at bounding box center [424, 408] width 113 height 31
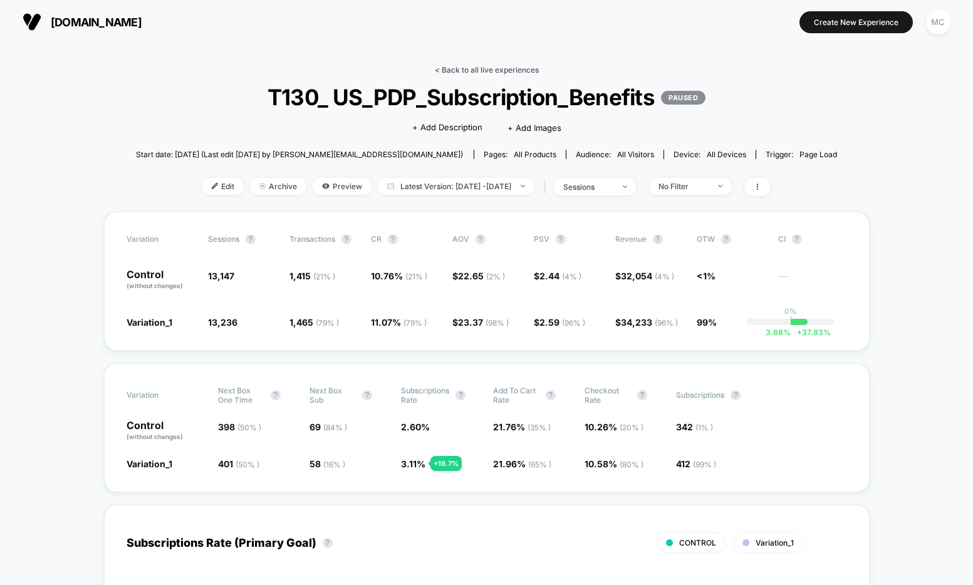
click at [472, 68] on link "< Back to all live experiences" at bounding box center [487, 69] width 104 height 9
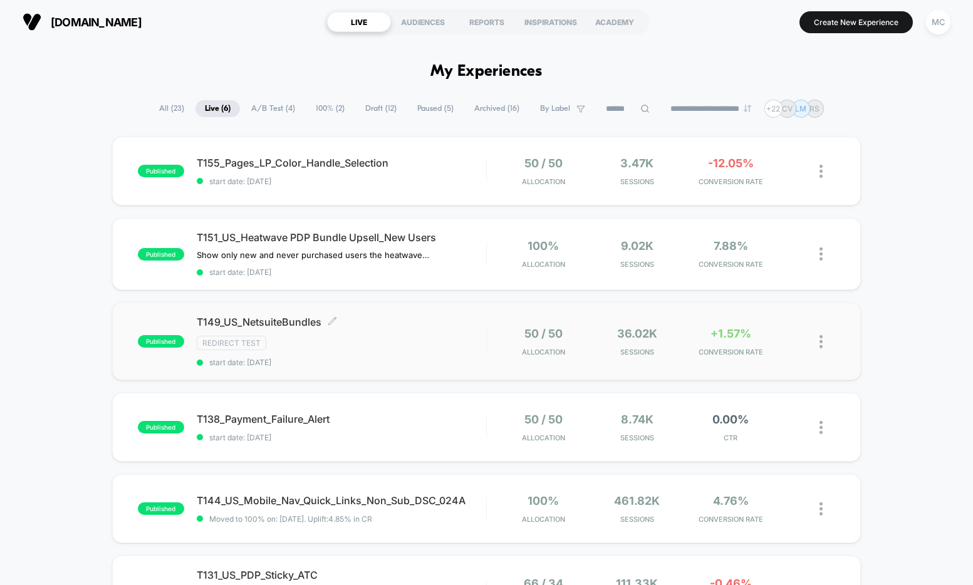
click at [418, 345] on div "Redirect Test" at bounding box center [342, 343] width 290 height 14
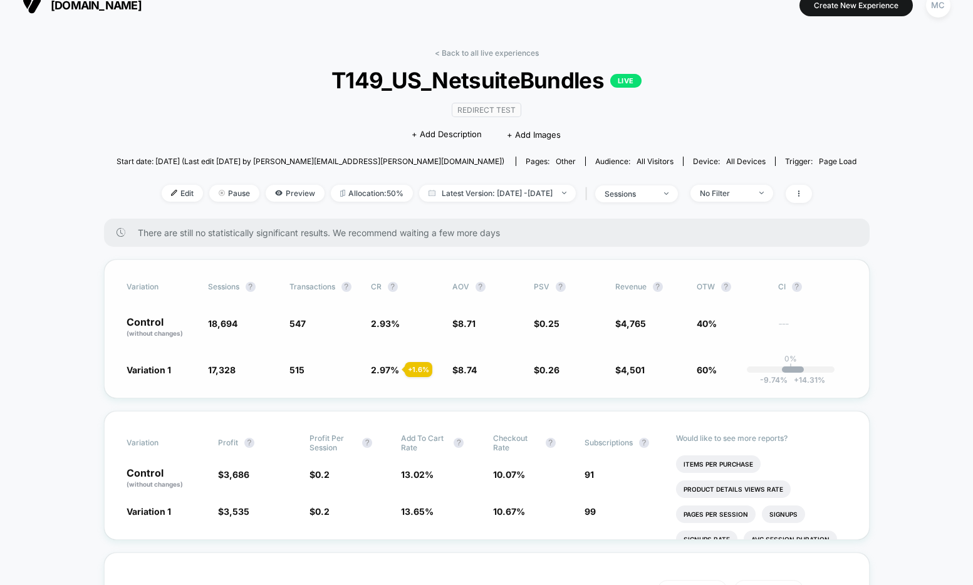
scroll to position [26, 0]
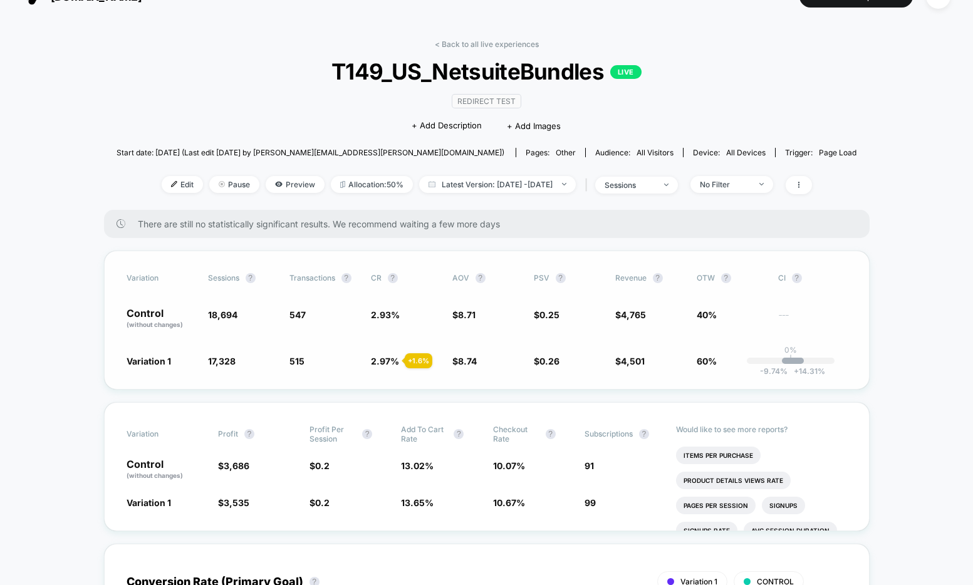
click at [152, 363] on span "Variation 1" at bounding box center [149, 361] width 44 height 11
drag, startPoint x: 153, startPoint y: 364, endPoint x: 173, endPoint y: 377, distance: 23.7
click at [174, 374] on div "Variation Sessions ? Transactions ? CR ? AOV ? PSV ? Revenue ? OTW ? CI ? Contr…" at bounding box center [487, 320] width 766 height 139
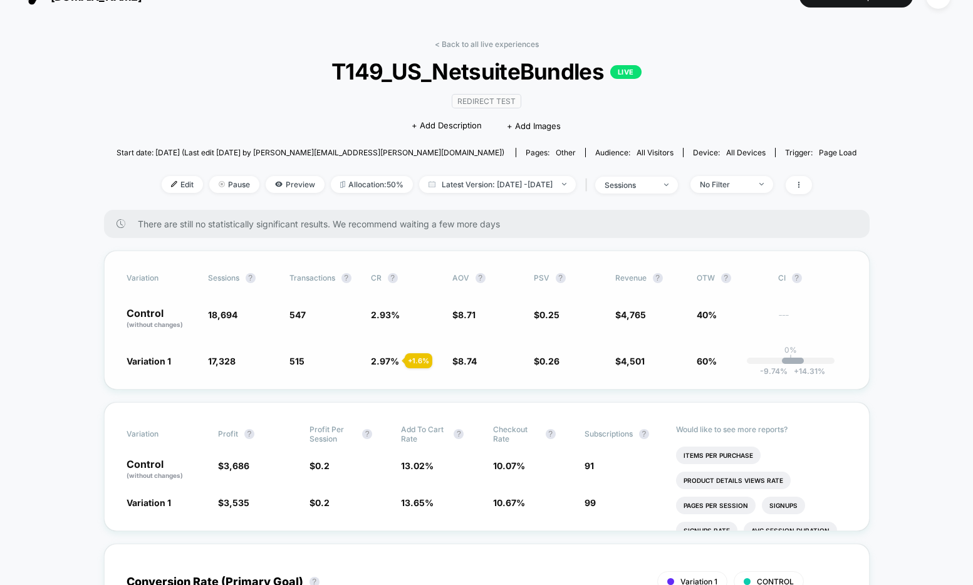
drag, startPoint x: 128, startPoint y: 364, endPoint x: 223, endPoint y: 352, distance: 95.5
click at [184, 361] on span "Variation 1" at bounding box center [161, 361] width 69 height 13
click at [214, 182] on span "Pause" at bounding box center [234, 184] width 50 height 17
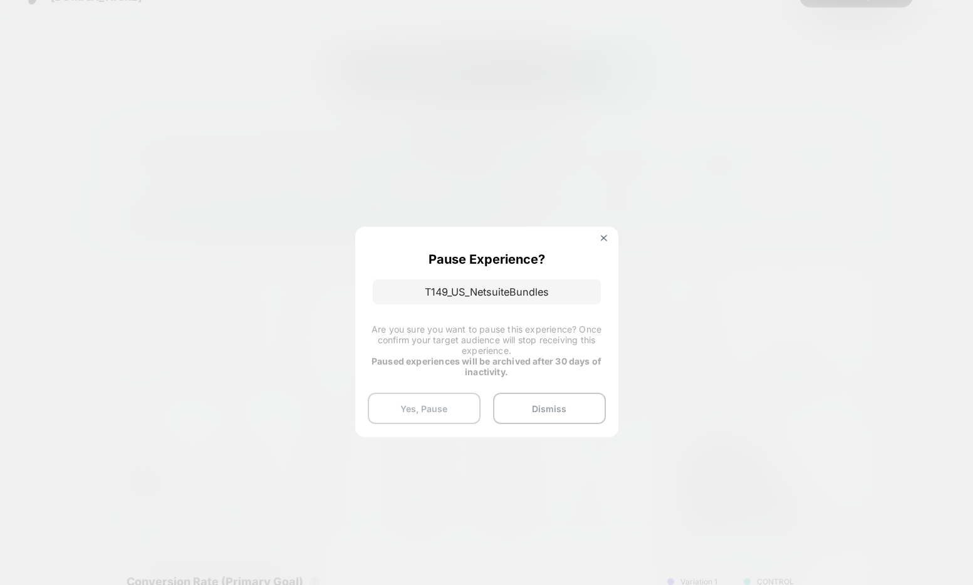
click at [406, 412] on button "Yes, Pause" at bounding box center [424, 408] width 113 height 31
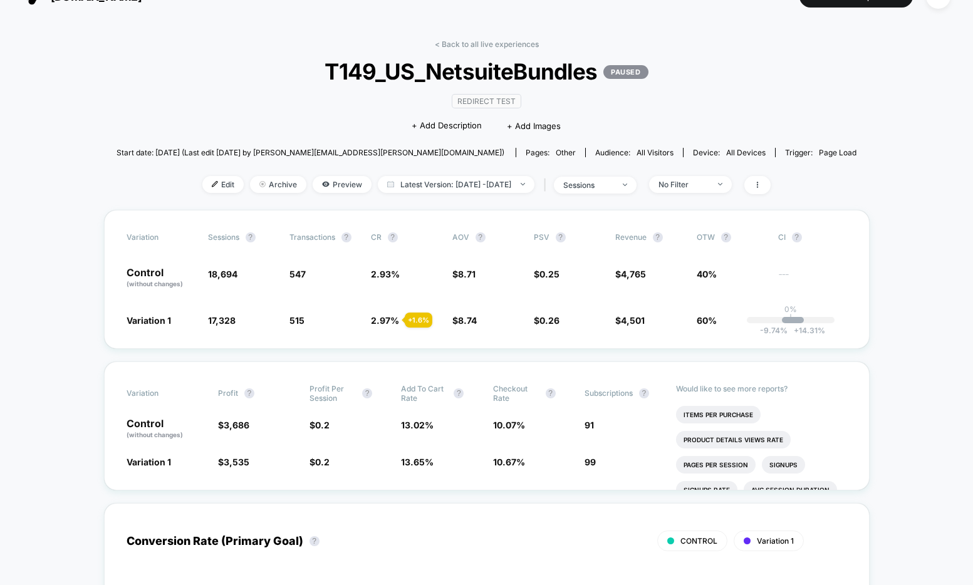
click at [469, 41] on link "< Back to all live experiences" at bounding box center [487, 43] width 104 height 9
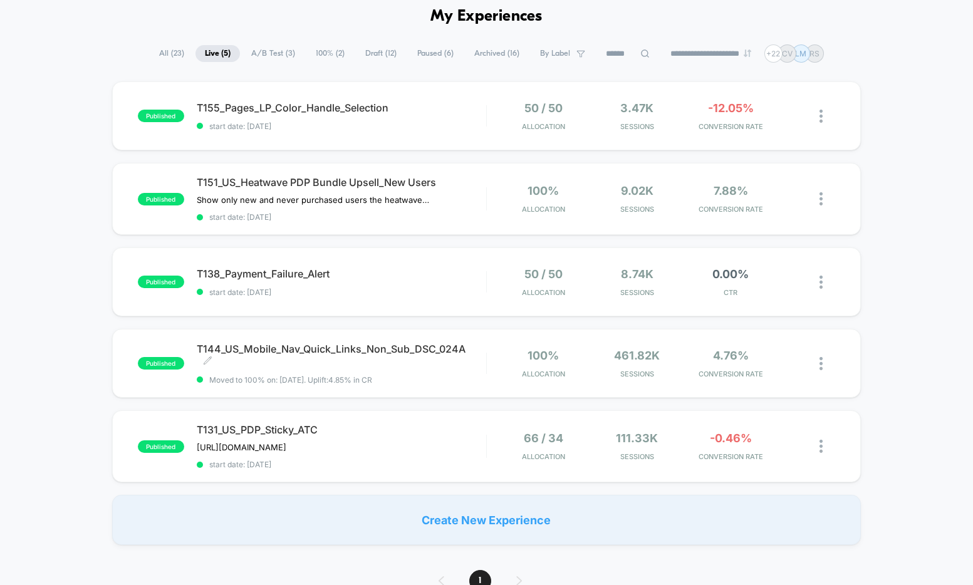
scroll to position [45, 0]
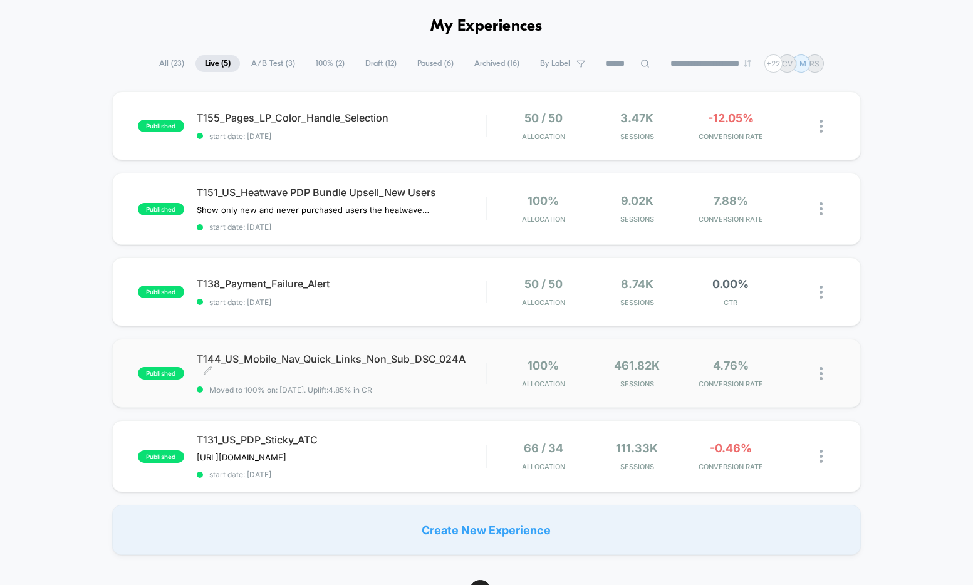
click at [468, 384] on div "T144_US_Mobile_Nav_Quick_Links_Non_Sub_DSC_024A Click to edit experience detail…" at bounding box center [342, 374] width 290 height 42
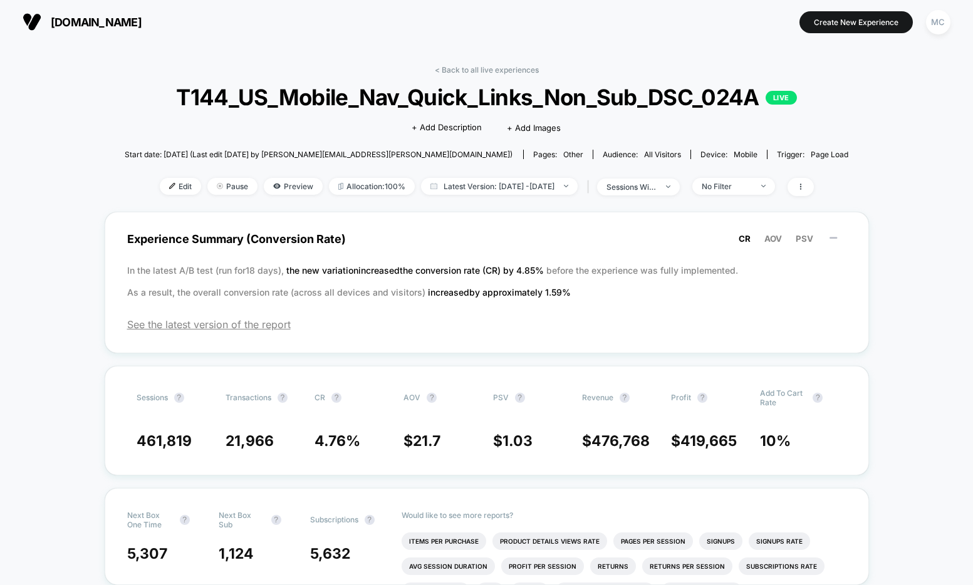
click at [464, 70] on link "< Back to all live experiences" at bounding box center [487, 69] width 104 height 9
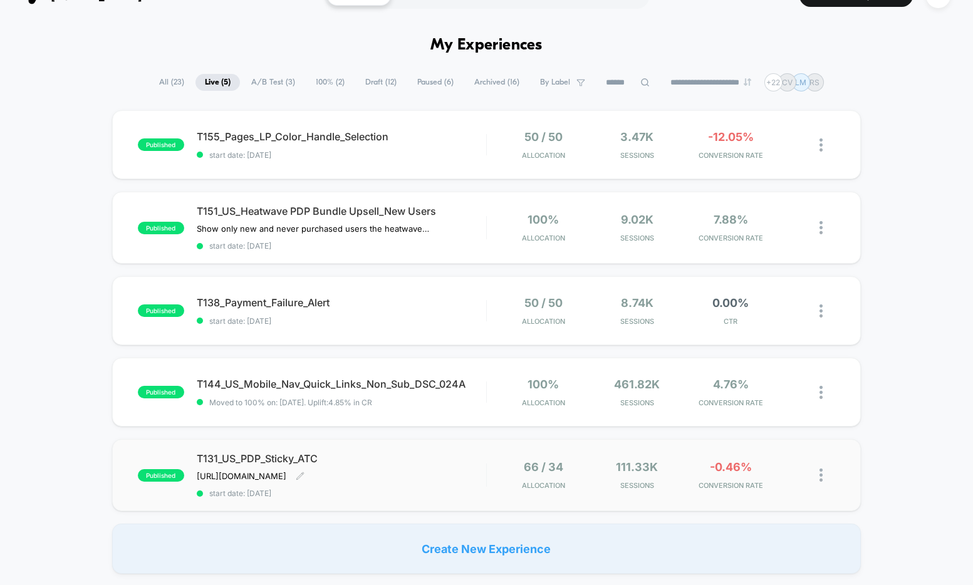
scroll to position [118, 0]
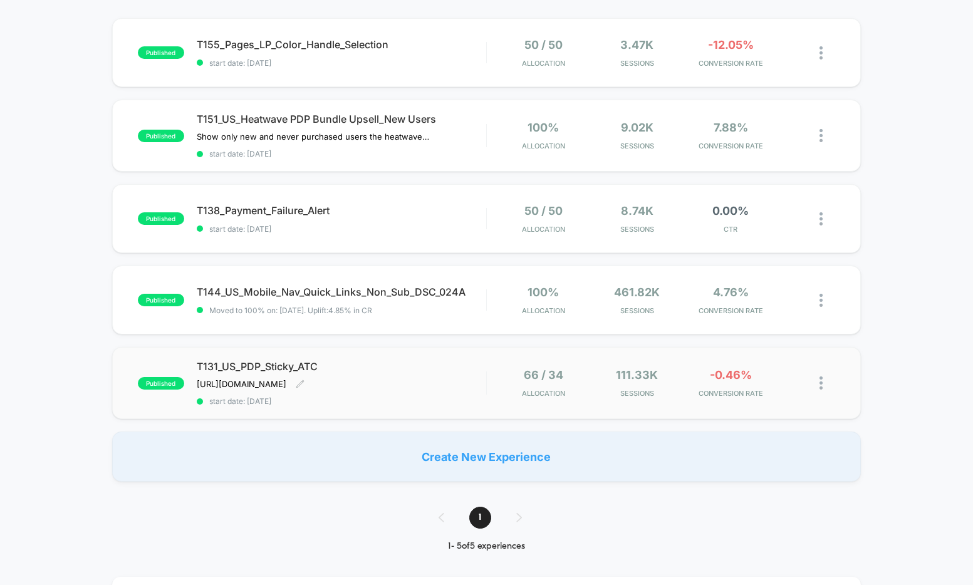
click at [464, 360] on span "T131_US_PDP_Sticky_ATC" at bounding box center [342, 366] width 290 height 13
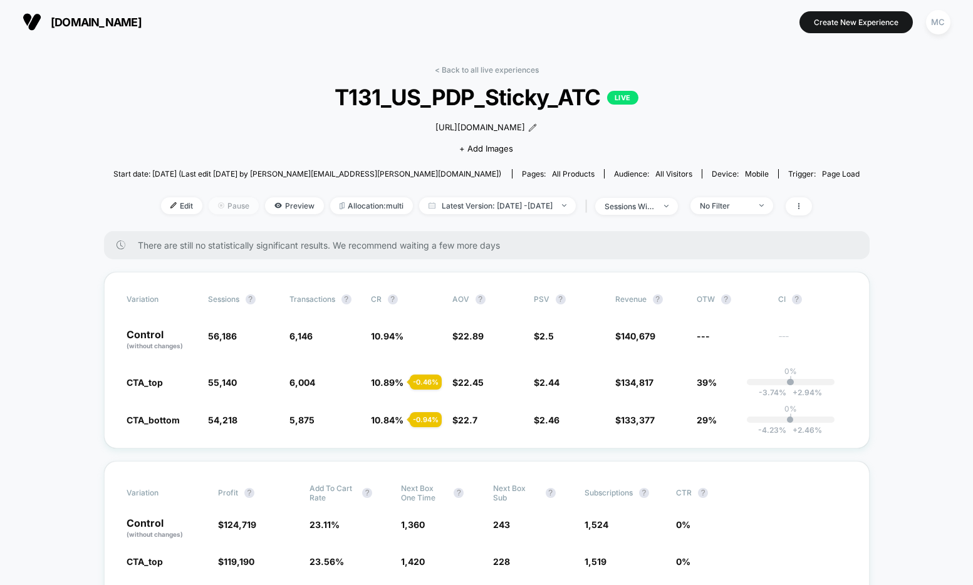
click at [217, 205] on span "Pause" at bounding box center [234, 205] width 50 height 17
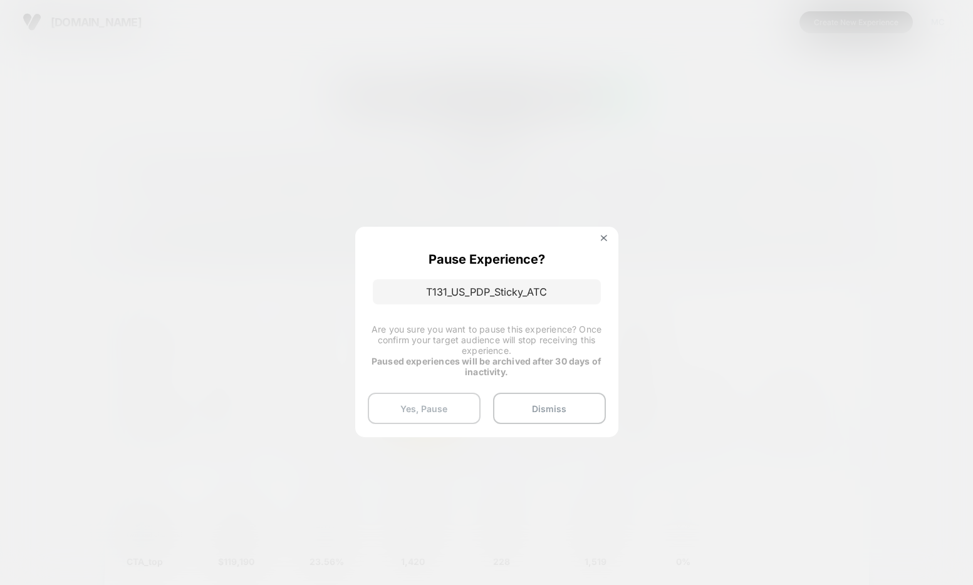
click at [434, 404] on button "Yes, Pause" at bounding box center [424, 408] width 113 height 31
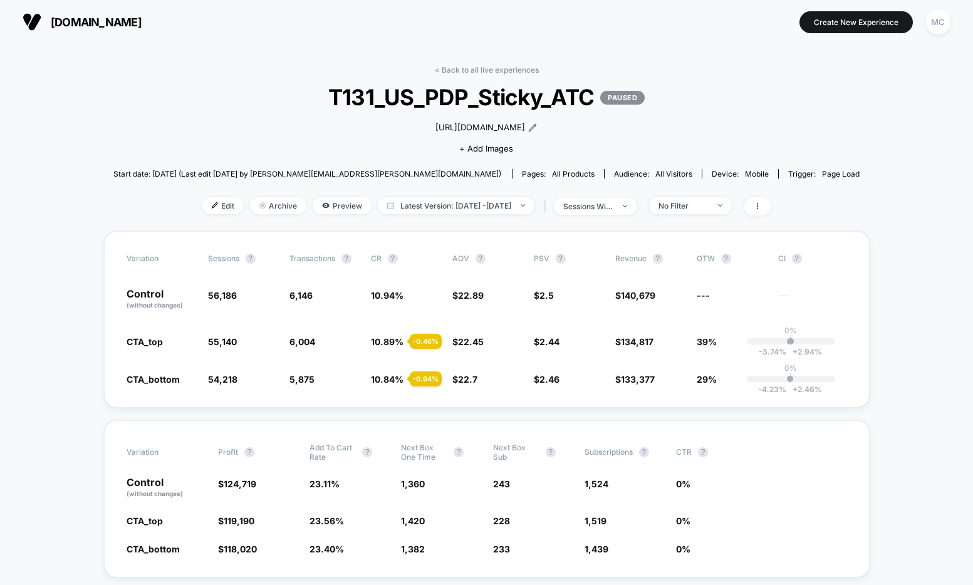
click at [451, 69] on link "< Back to all live experiences" at bounding box center [487, 69] width 104 height 9
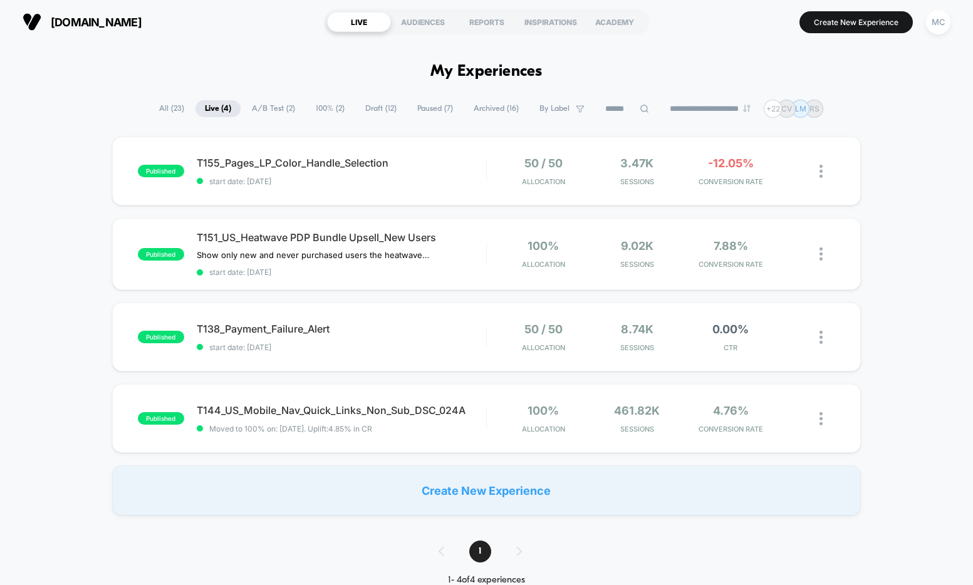
drag, startPoint x: 68, startPoint y: 234, endPoint x: 78, endPoint y: 240, distance: 11.5
click at [68, 234] on div "published T155_Pages_LP_Color_Handle_Selection start date: 9/3/2025 50 / 50 All…" at bounding box center [486, 326] width 973 height 379
click at [398, 333] on span "T138_Payment_Failure_Alert Click to edit experience details" at bounding box center [342, 329] width 290 height 13
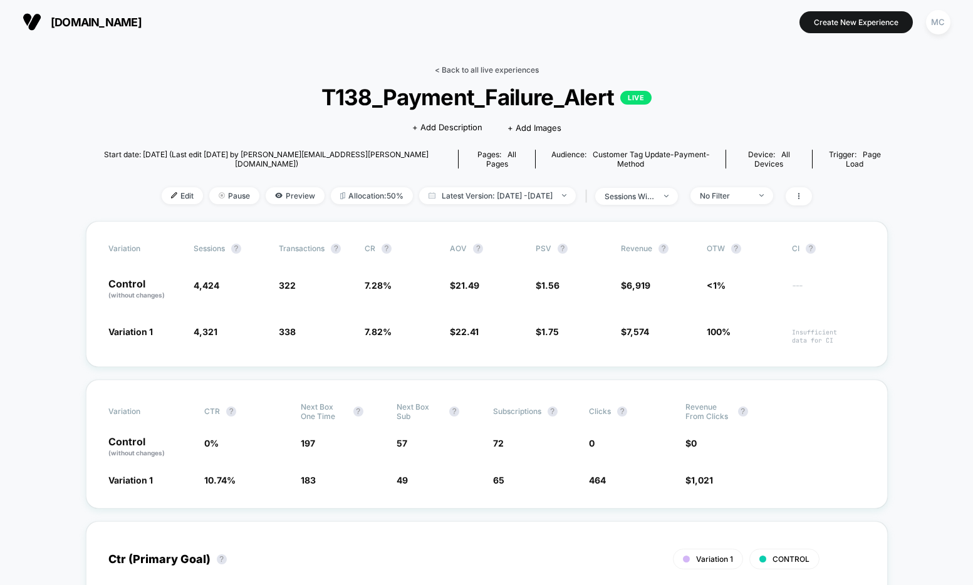
click at [468, 72] on link "< Back to all live experiences" at bounding box center [487, 69] width 104 height 9
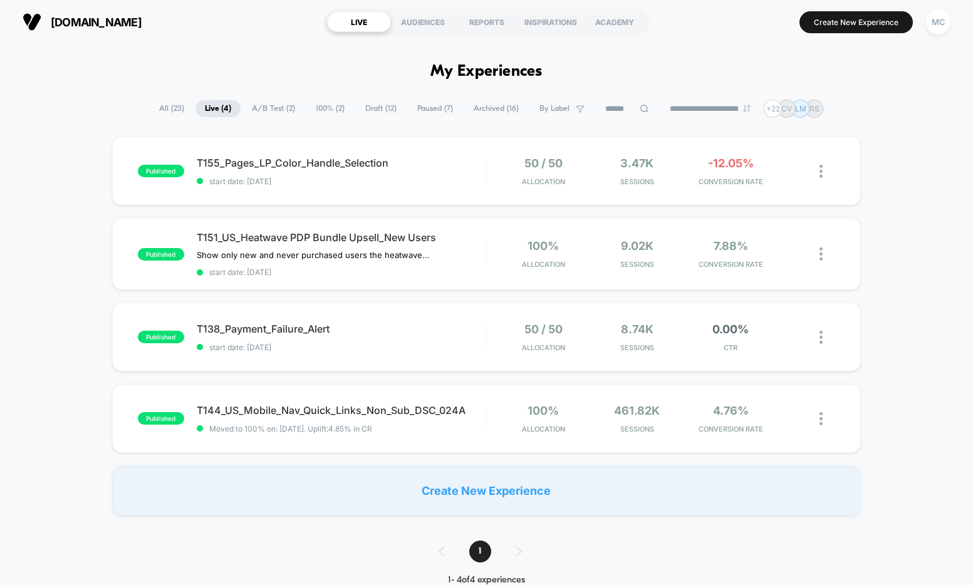
click at [411, 25] on div "AUDIENCES" at bounding box center [423, 22] width 64 height 20
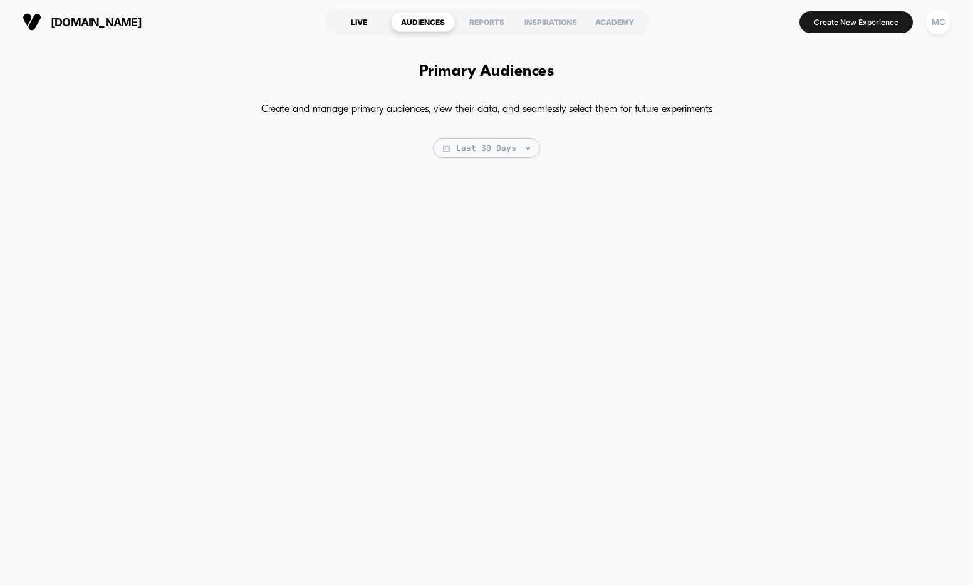
click at [364, 25] on div "LIVE" at bounding box center [359, 22] width 64 height 20
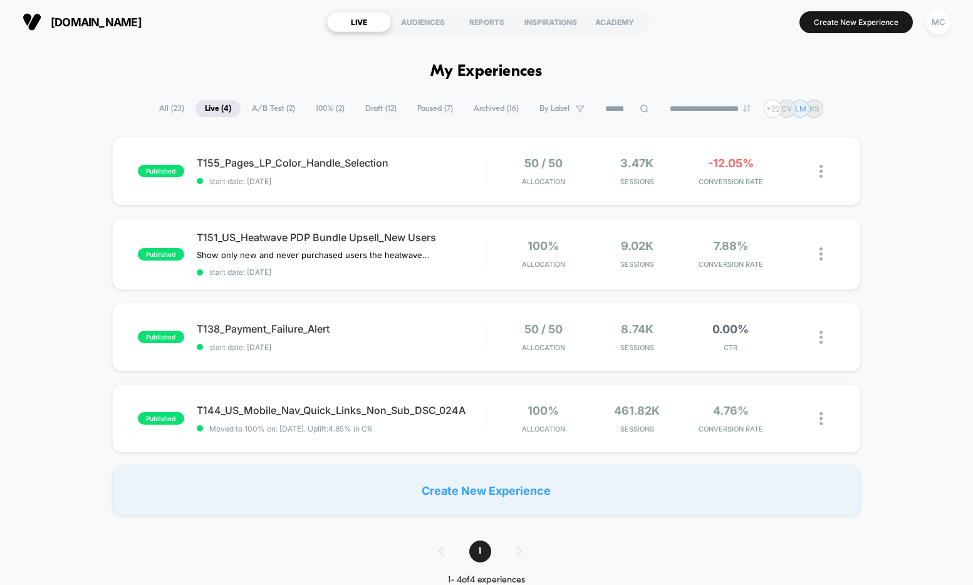
drag, startPoint x: 901, startPoint y: 204, endPoint x: 887, endPoint y: 194, distance: 17.9
click at [899, 204] on div "published T155_Pages_LP_Color_Handle_Selection start date: 9/3/2025 50 / 50 All…" at bounding box center [486, 326] width 973 height 379
click at [914, 193] on div "published T155_Pages_LP_Color_Handle_Selection start date: 9/3/2025 50 / 50 All…" at bounding box center [486, 326] width 973 height 379
drag, startPoint x: 917, startPoint y: 253, endPoint x: 782, endPoint y: 157, distance: 166.3
click at [916, 253] on div "published T155_Pages_LP_Color_Handle_Selection start date: 9/3/2025 50 / 50 All…" at bounding box center [486, 326] width 973 height 379
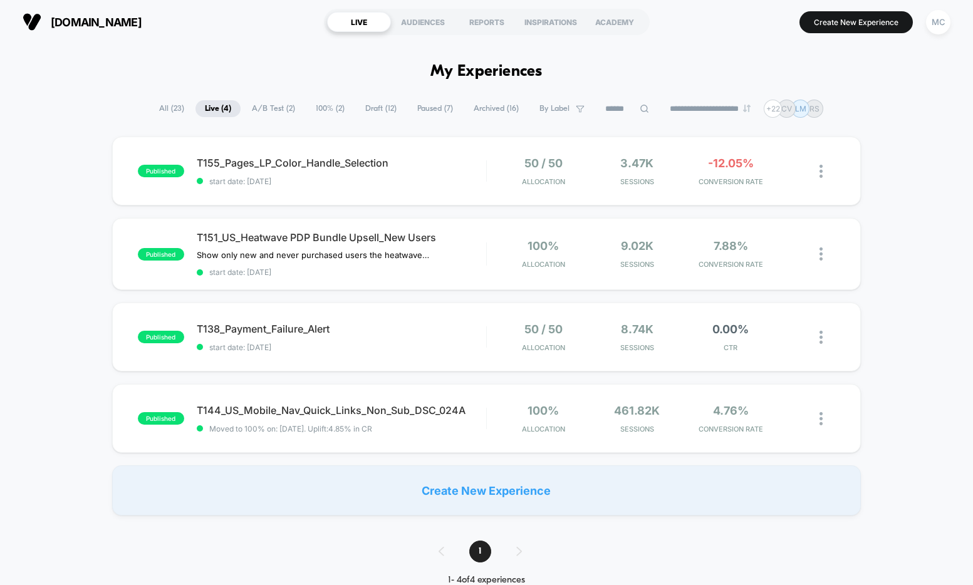
drag, startPoint x: 866, startPoint y: 144, endPoint x: 861, endPoint y: 139, distance: 7.1
click at [865, 144] on div "published T155_Pages_LP_Color_Handle_Selection start date: 9/3/2025 50 / 50 All…" at bounding box center [486, 326] width 973 height 379
